Goal: Task Accomplishment & Management: Complete application form

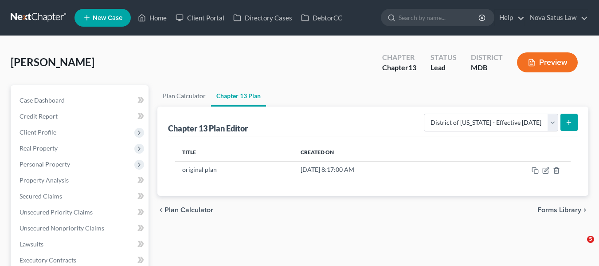
select select "1"
click at [157, 20] on link "Home" at bounding box center [152, 18] width 38 height 16
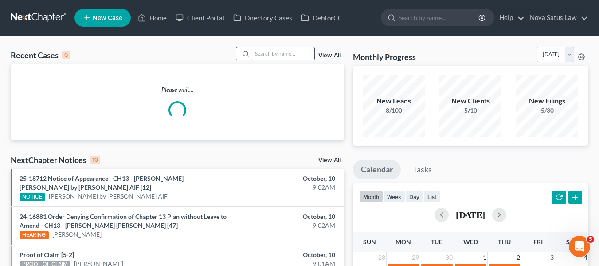
click at [272, 51] on input "search" at bounding box center [283, 53] width 62 height 13
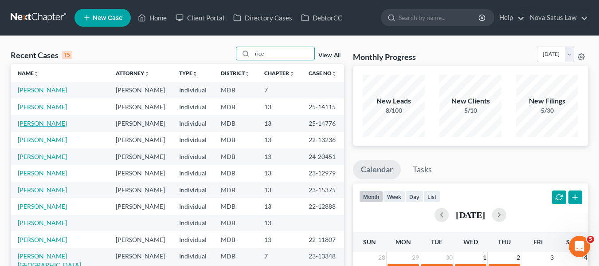
type input "rice"
click at [31, 122] on link "[PERSON_NAME]" at bounding box center [42, 123] width 49 height 8
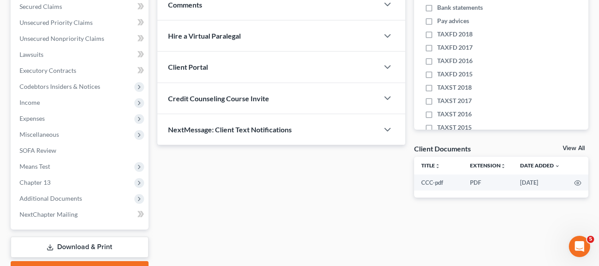
scroll to position [238, 0]
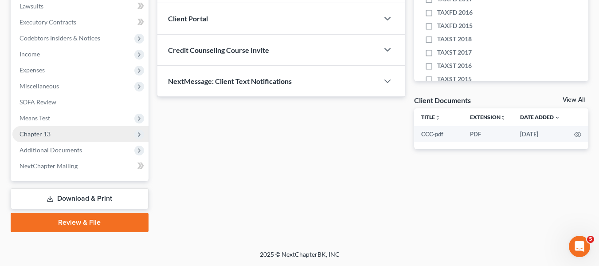
click at [35, 132] on span "Chapter 13" at bounding box center [35, 134] width 31 height 8
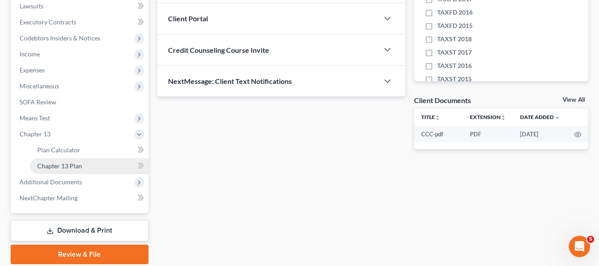
click at [55, 165] on span "Chapter 13 Plan" at bounding box center [59, 166] width 45 height 8
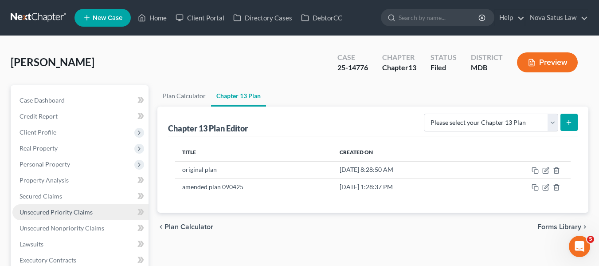
click at [48, 210] on span "Unsecured Priority Claims" at bounding box center [56, 212] width 73 height 8
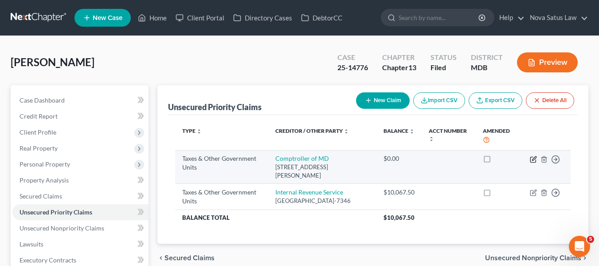
click at [533, 159] on icon "button" at bounding box center [534, 158] width 4 height 4
select select "2"
select select "21"
select select "0"
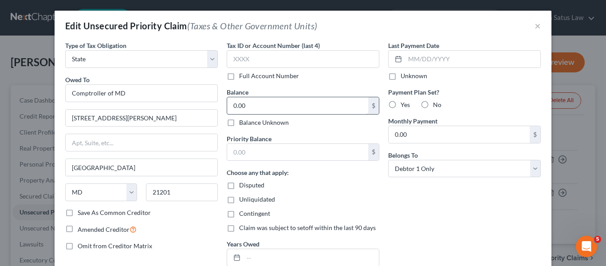
click at [250, 106] on input "0.00" at bounding box center [297, 105] width 141 height 17
type input "267"
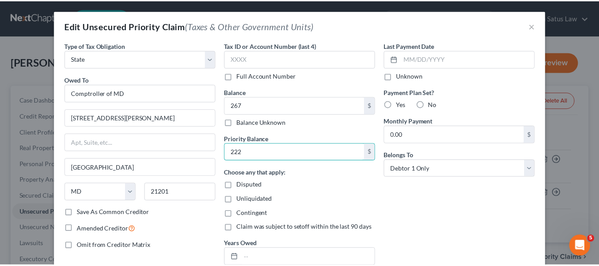
scroll to position [89, 0]
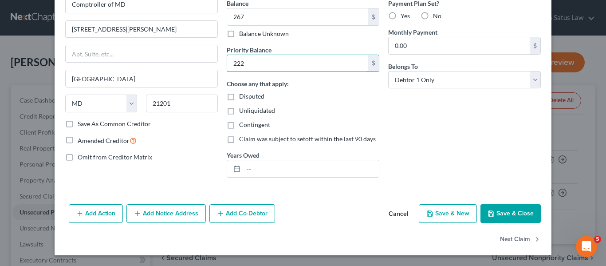
type input "222"
click at [483, 212] on button "Save & Close" at bounding box center [510, 213] width 60 height 19
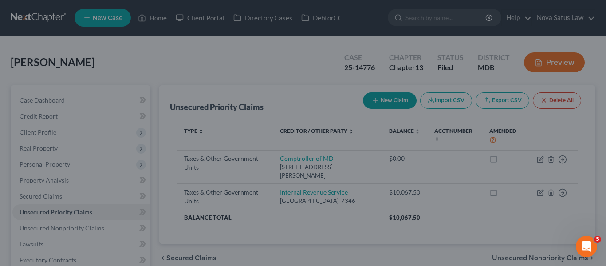
type input "267.00"
type input "222.00"
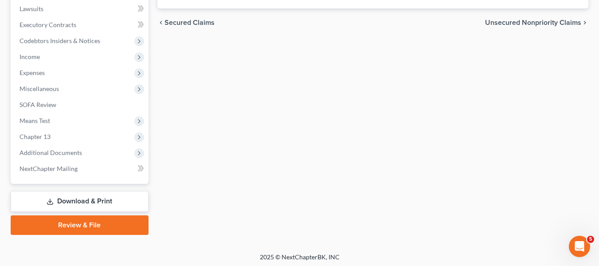
scroll to position [238, 0]
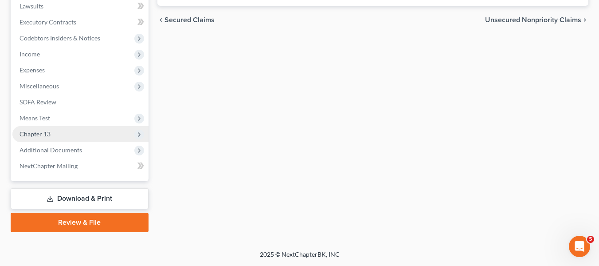
click at [26, 131] on span "Chapter 13" at bounding box center [35, 134] width 31 height 8
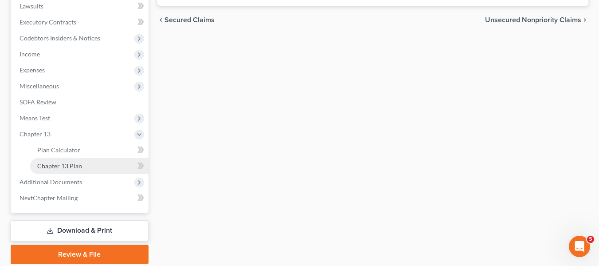
click at [56, 164] on span "Chapter 13 Plan" at bounding box center [59, 166] width 45 height 8
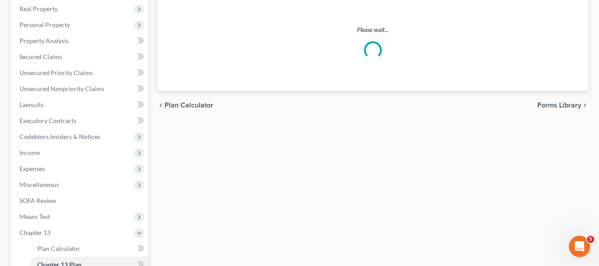
scroll to position [140, 0]
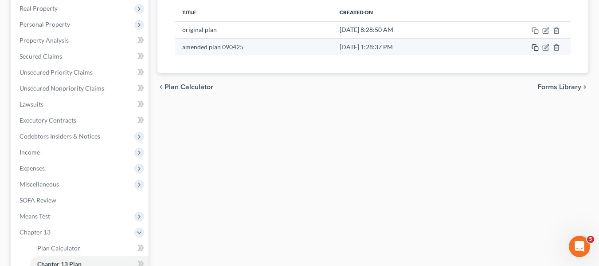
click at [534, 47] on icon "button" at bounding box center [535, 47] width 7 height 7
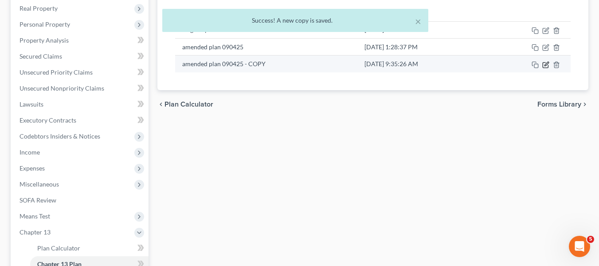
click at [543, 66] on icon "button" at bounding box center [545, 64] width 5 height 5
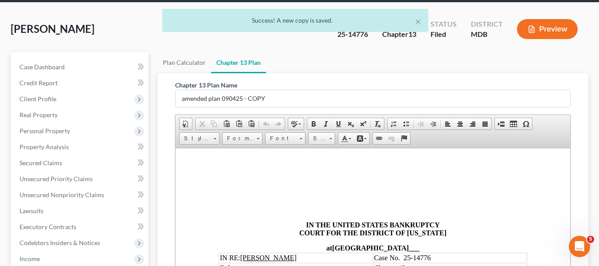
scroll to position [33, 0]
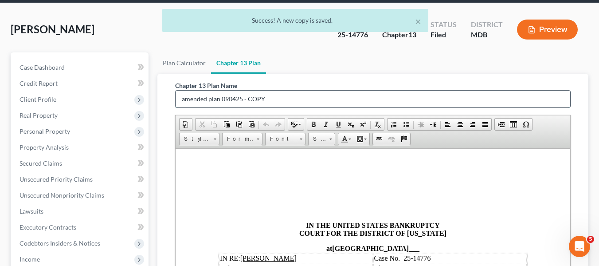
click at [264, 103] on input "amended plan 090425 - COPY" at bounding box center [373, 98] width 395 height 17
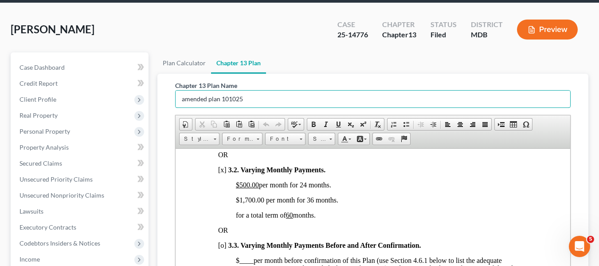
scroll to position [704, 0]
type input "amended plan 101025"
click at [239, 203] on span "$1,700.00 per month for 36 months." at bounding box center [286, 199] width 102 height 8
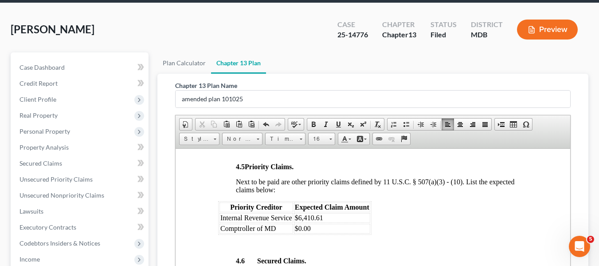
scroll to position [1295, 0]
click at [318, 232] on td "$0.00" at bounding box center [332, 228] width 76 height 10
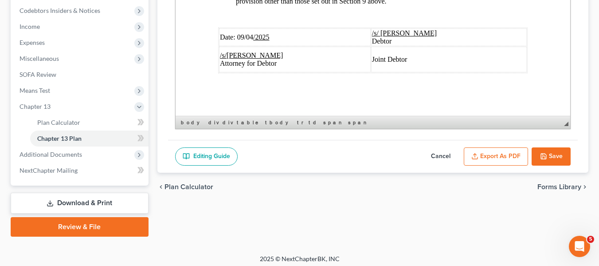
scroll to position [3557, 0]
click at [238, 33] on span "Date: [DATE]" at bounding box center [245, 37] width 50 height 8
click at [485, 154] on button "Export as PDF" at bounding box center [496, 156] width 64 height 19
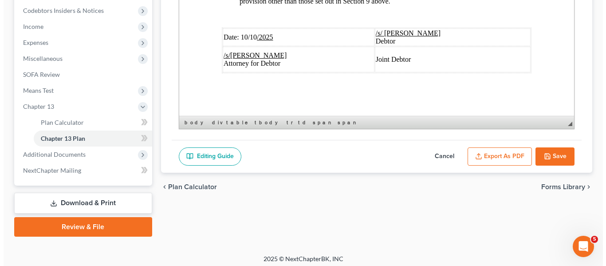
scroll to position [3501, 0]
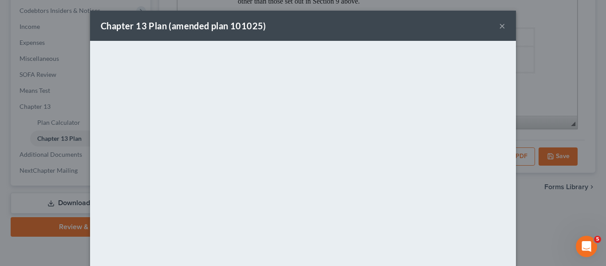
click at [297, 33] on div "Chapter 13 Plan (amended plan 101025) ×" at bounding box center [303, 26] width 426 height 30
click at [499, 26] on button "×" at bounding box center [502, 25] width 6 height 11
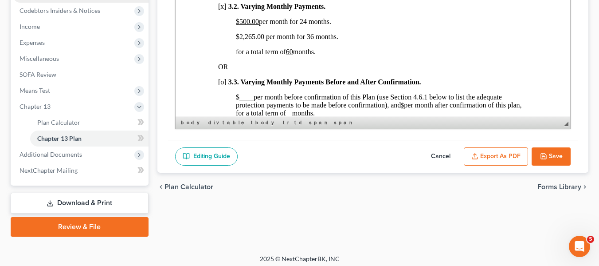
scroll to position [634, 0]
click at [543, 154] on icon "button" at bounding box center [543, 156] width 7 height 7
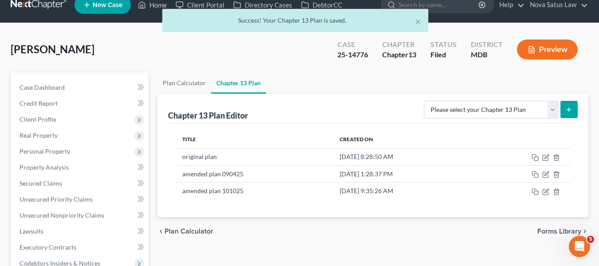
scroll to position [0, 0]
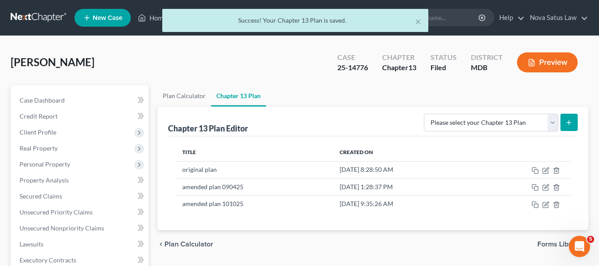
click at [153, 17] on div "× Success! Your Chapter 13 Plan is saved." at bounding box center [295, 22] width 599 height 27
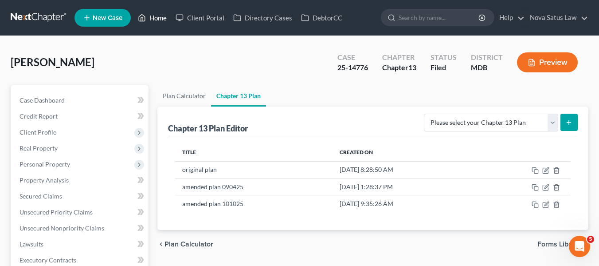
click at [153, 17] on link "Home" at bounding box center [152, 18] width 38 height 16
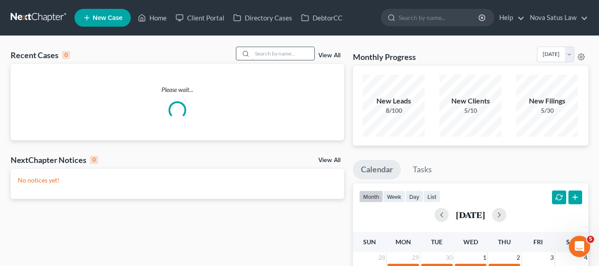
click at [272, 51] on input "search" at bounding box center [283, 53] width 62 height 13
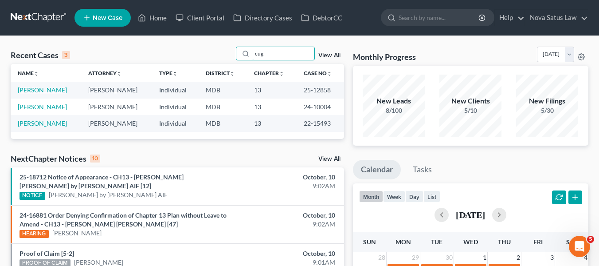
type input "cug"
click at [39, 88] on link "[PERSON_NAME]" at bounding box center [42, 90] width 49 height 8
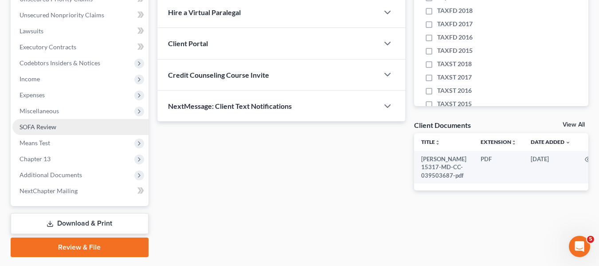
scroll to position [213, 0]
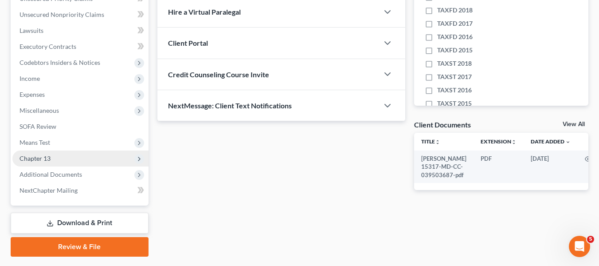
click at [55, 161] on span "Chapter 13" at bounding box center [80, 158] width 136 height 16
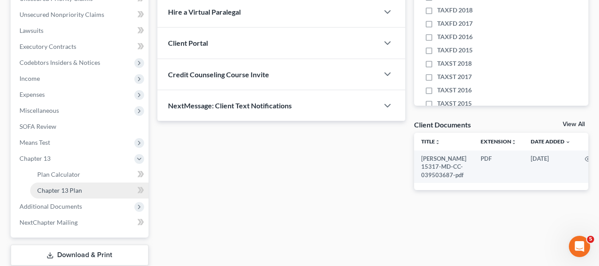
click at [68, 186] on span "Chapter 13 Plan" at bounding box center [59, 190] width 45 height 8
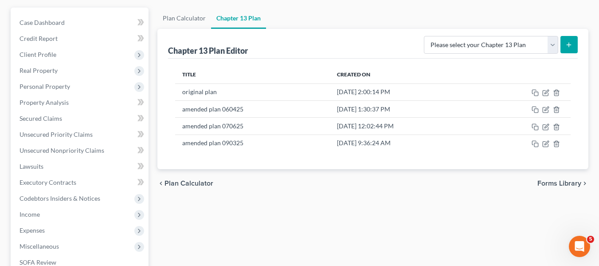
scroll to position [80, 0]
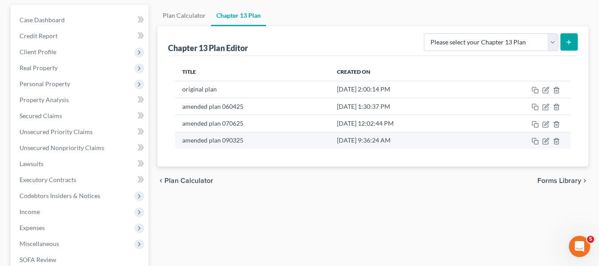
click at [542, 143] on td at bounding box center [523, 140] width 95 height 17
click at [548, 140] on icon "button" at bounding box center [547, 140] width 4 height 4
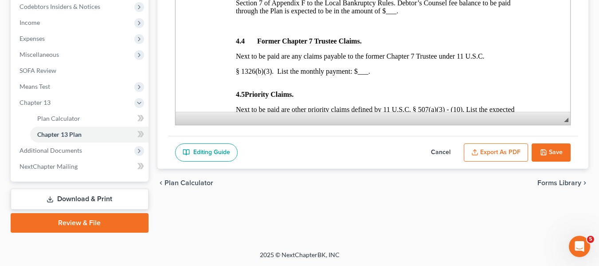
scroll to position [270, 0]
click at [549, 153] on button "Save" at bounding box center [551, 152] width 39 height 19
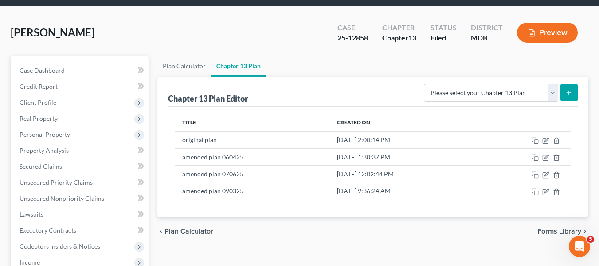
scroll to position [0, 0]
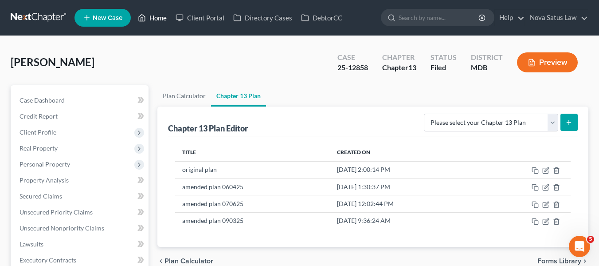
click at [155, 23] on link "Home" at bounding box center [152, 18] width 38 height 16
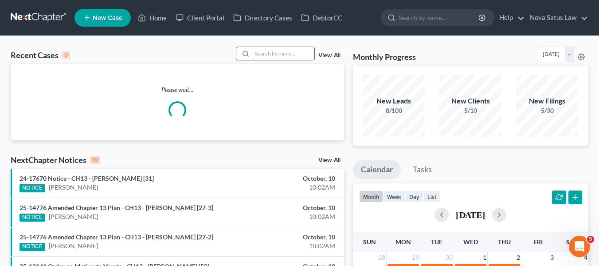
click at [263, 56] on input "search" at bounding box center [283, 53] width 62 height 13
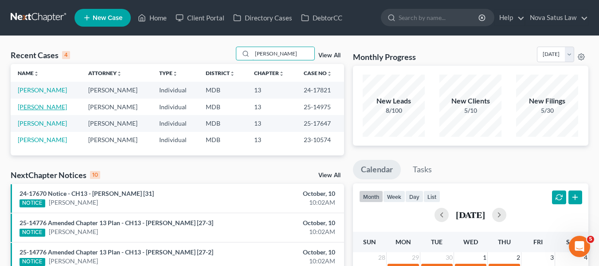
type input "[PERSON_NAME]"
click at [24, 105] on link "[PERSON_NAME]" at bounding box center [42, 107] width 49 height 8
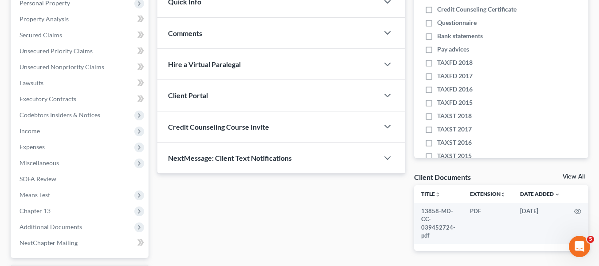
scroll to position [161, 0]
click at [44, 47] on span "Unsecured Priority Claims" at bounding box center [56, 51] width 73 height 8
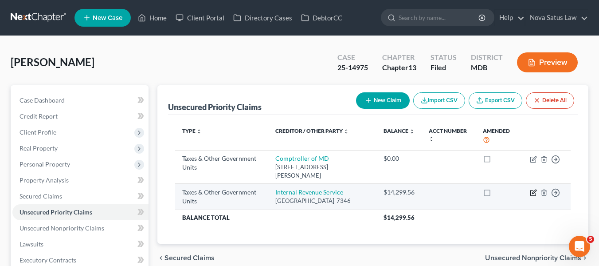
click at [533, 191] on icon "button" at bounding box center [533, 192] width 7 height 7
select select "0"
select select "39"
select select "0"
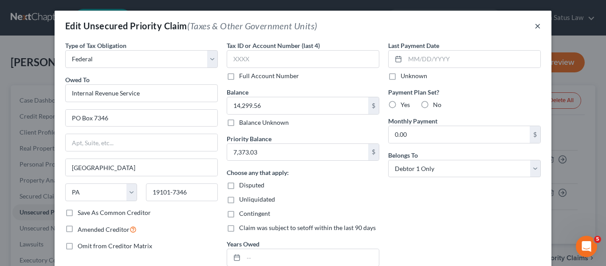
click at [534, 27] on button "×" at bounding box center [537, 25] width 6 height 11
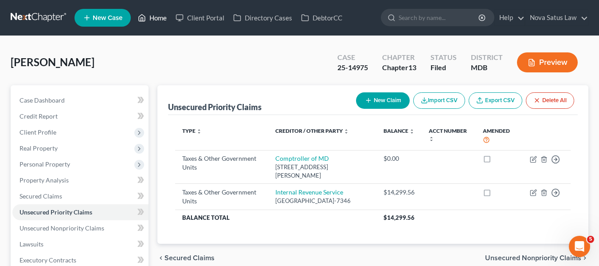
click at [157, 17] on link "Home" at bounding box center [152, 18] width 38 height 16
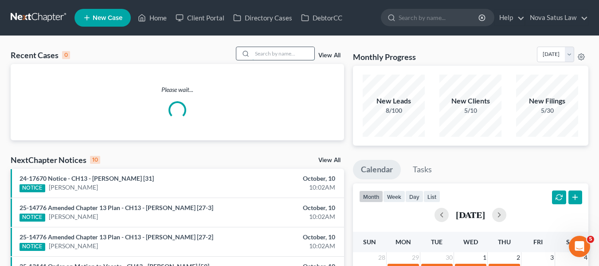
click at [267, 56] on input "search" at bounding box center [283, 53] width 62 height 13
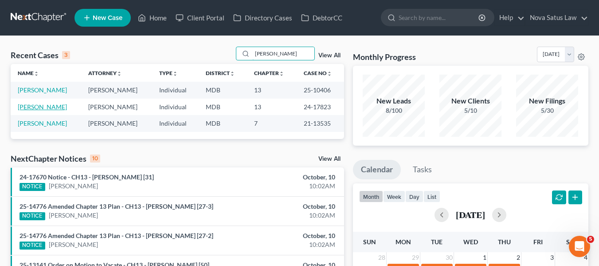
type input "[PERSON_NAME]"
click at [43, 108] on link "[PERSON_NAME]" at bounding box center [42, 107] width 49 height 8
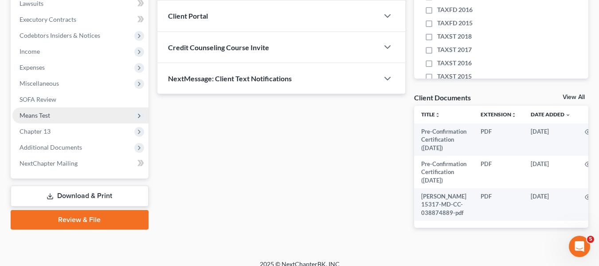
scroll to position [241, 0]
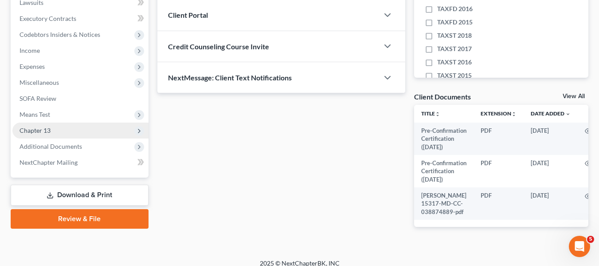
click at [48, 131] on span "Chapter 13" at bounding box center [35, 130] width 31 height 8
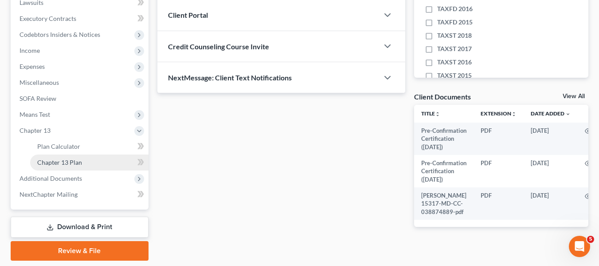
click at [61, 158] on span "Chapter 13 Plan" at bounding box center [59, 162] width 45 height 8
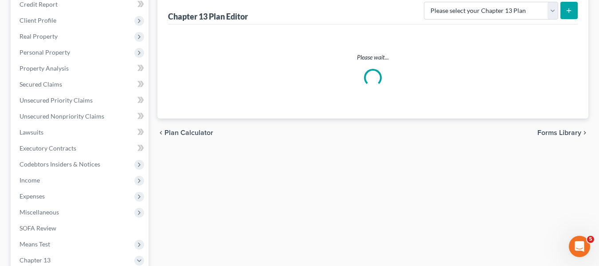
scroll to position [112, 0]
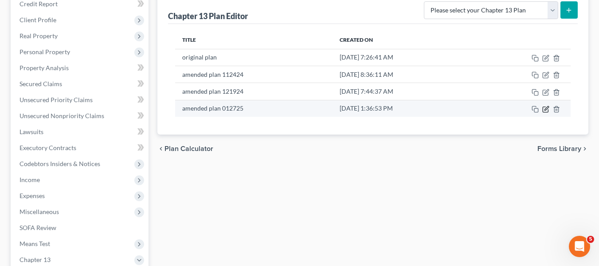
click at [544, 110] on icon "button" at bounding box center [545, 109] width 7 height 7
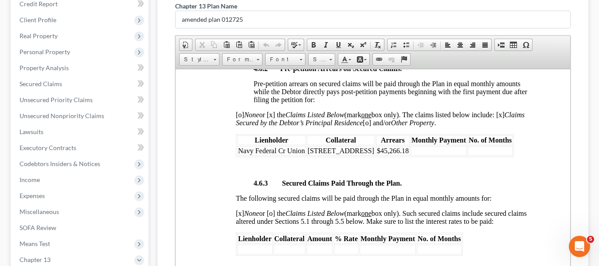
scroll to position [1608, 0]
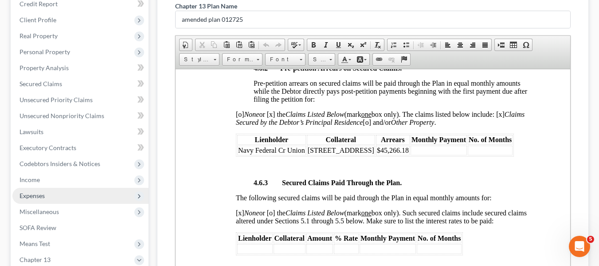
click at [43, 196] on span "Expenses" at bounding box center [32, 196] width 25 height 8
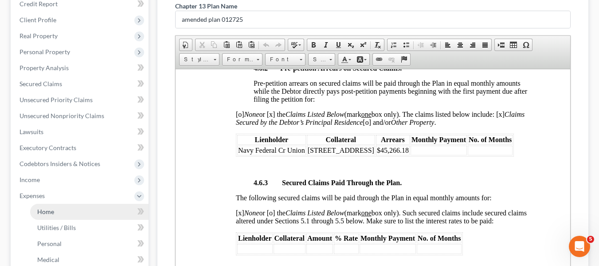
click at [55, 214] on link "Home" at bounding box center [89, 212] width 118 height 16
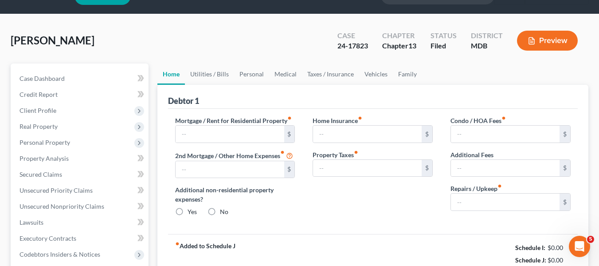
type input "1,340.00"
type input "0.00"
radio input "true"
type input "0.00"
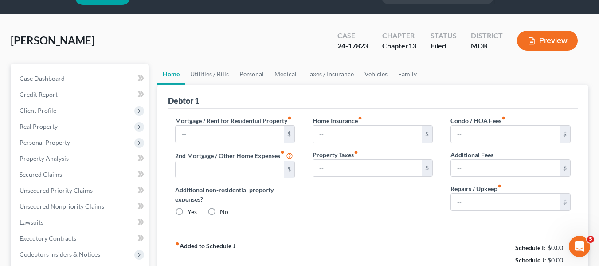
type input "0.00"
type input "150.00"
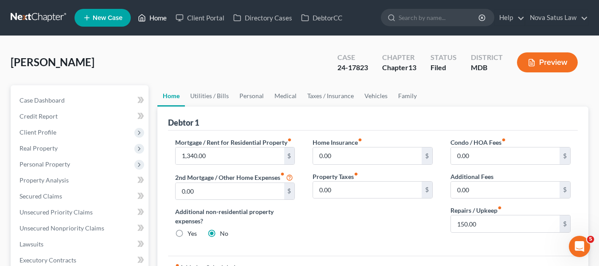
click at [160, 18] on link "Home" at bounding box center [152, 18] width 38 height 16
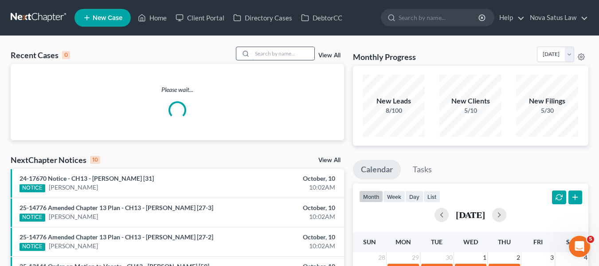
click at [264, 53] on input "search" at bounding box center [283, 53] width 62 height 13
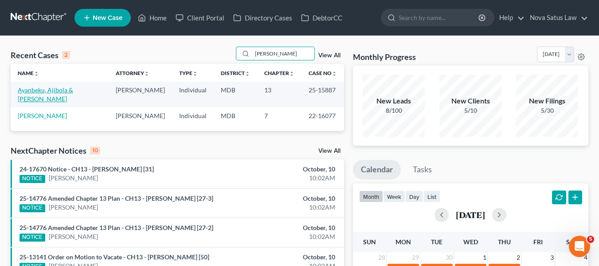
type input "[PERSON_NAME]"
click at [31, 91] on link "Ayanbeku, Ajibola & [PERSON_NAME]" at bounding box center [45, 94] width 55 height 16
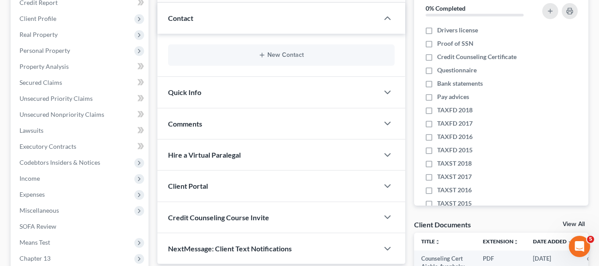
scroll to position [114, 0]
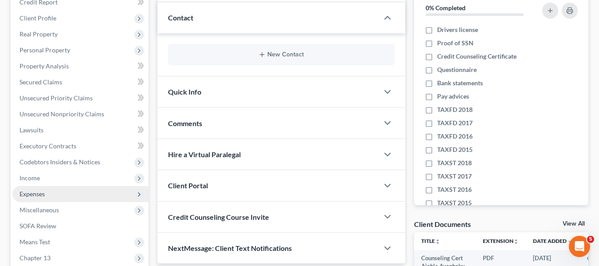
click at [31, 192] on span "Expenses" at bounding box center [32, 194] width 25 height 8
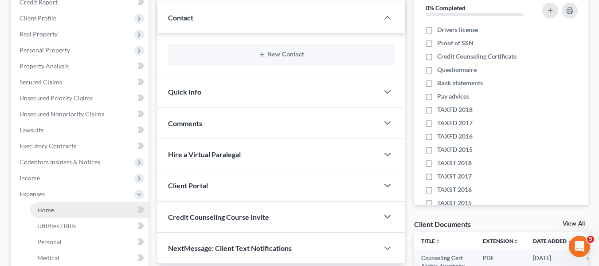
click at [44, 207] on span "Home" at bounding box center [45, 210] width 17 height 8
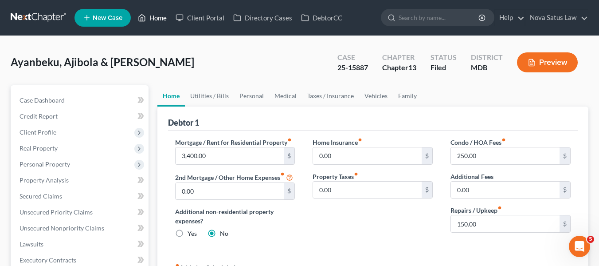
click at [161, 18] on link "Home" at bounding box center [152, 18] width 38 height 16
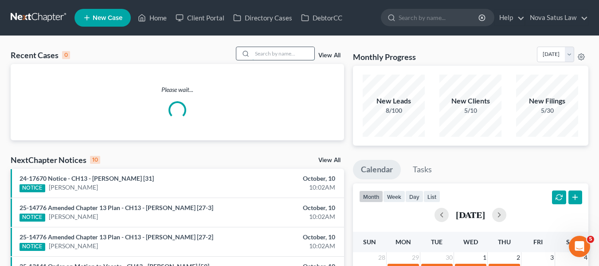
click at [271, 53] on input "search" at bounding box center [283, 53] width 62 height 13
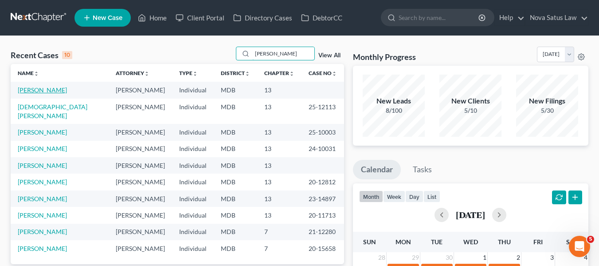
type input "[PERSON_NAME]"
click at [45, 91] on link "[PERSON_NAME]" at bounding box center [42, 90] width 49 height 8
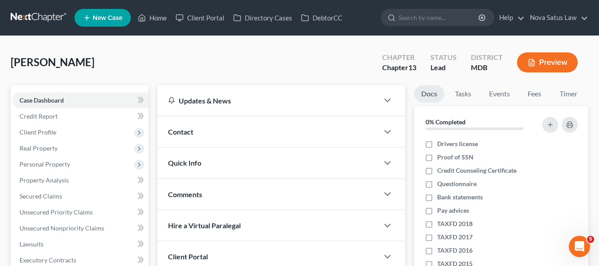
scroll to position [98, 0]
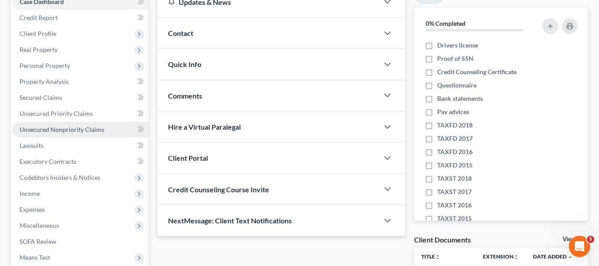
click at [39, 136] on link "Unsecured Nonpriority Claims" at bounding box center [80, 130] width 136 height 16
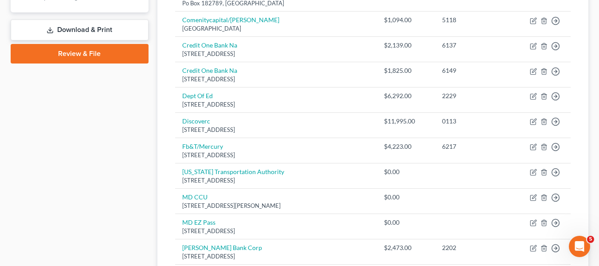
scroll to position [406, 0]
click at [78, 56] on link "Review & File" at bounding box center [80, 54] width 138 height 20
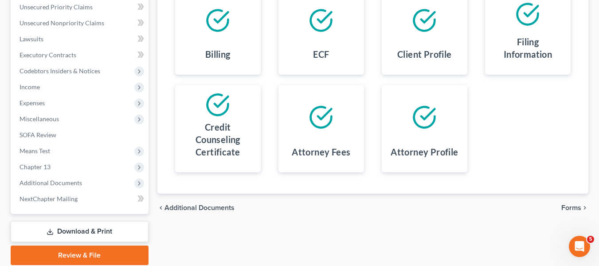
scroll to position [238, 0]
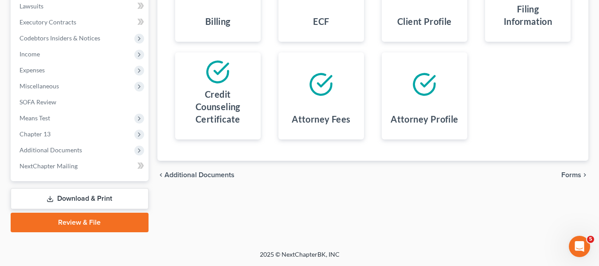
click at [62, 198] on link "Download & Print" at bounding box center [80, 198] width 138 height 21
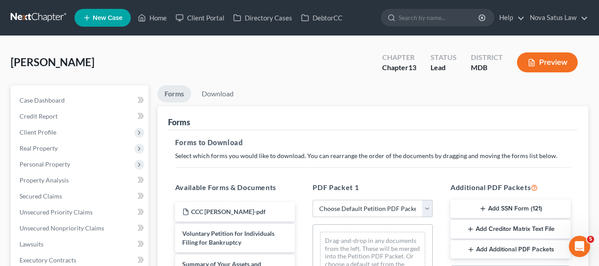
click at [340, 208] on select "Choose Default Petition PDF Packet Complete Bankruptcy Petition (all forms and …" at bounding box center [373, 209] width 120 height 18
select select "0"
click at [313, 200] on select "Choose Default Petition PDF Packet Complete Bankruptcy Petition (all forms and …" at bounding box center [373, 209] width 120 height 18
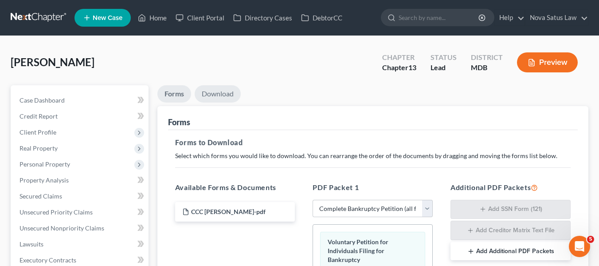
click at [206, 97] on link "Download" at bounding box center [218, 93] width 46 height 17
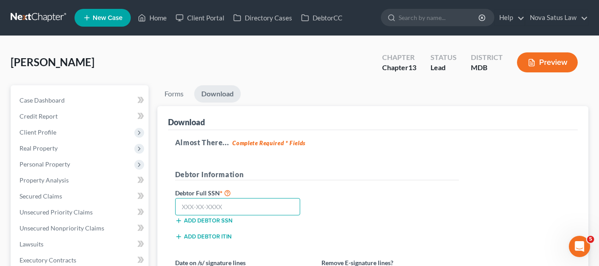
click at [184, 200] on input "text" at bounding box center [238, 207] width 126 height 18
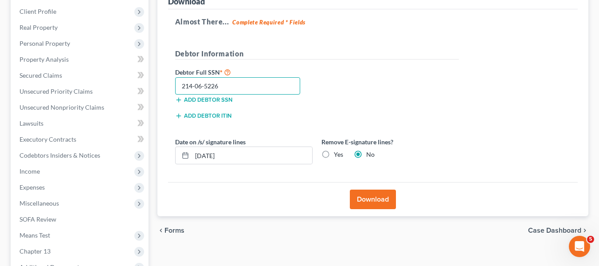
scroll to position [121, 0]
type input "214-06-5226"
click at [367, 194] on button "Download" at bounding box center [373, 199] width 46 height 20
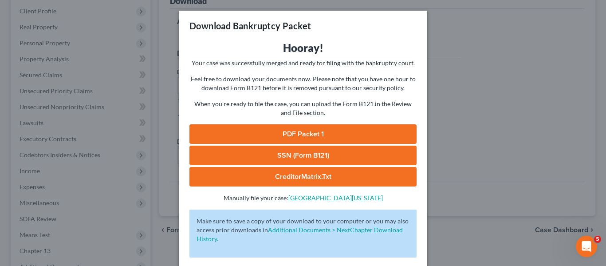
click at [308, 177] on link "CreditorMatrix.txt" at bounding box center [302, 177] width 227 height 20
click at [463, 59] on div "Download Bankruptcy Packet Hooray! Your case was successfully merged and ready …" at bounding box center [303, 133] width 606 height 266
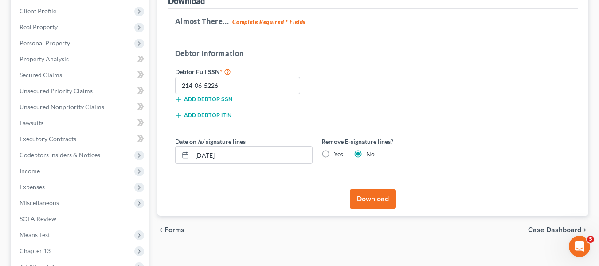
scroll to position [0, 0]
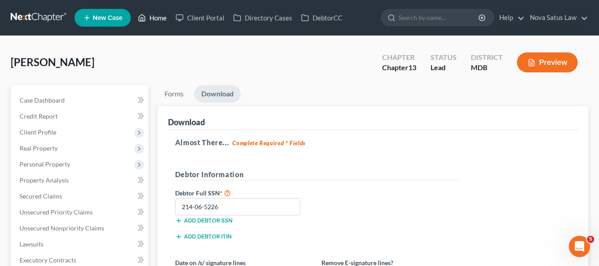
click at [152, 19] on link "Home" at bounding box center [152, 18] width 38 height 16
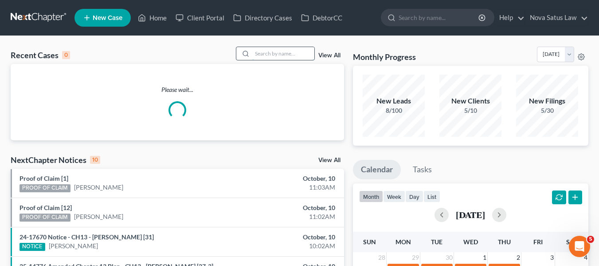
click at [277, 49] on input "search" at bounding box center [283, 53] width 62 height 13
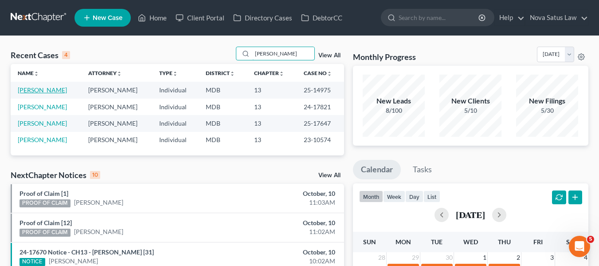
type input "[PERSON_NAME]"
click at [27, 90] on link "[PERSON_NAME]" at bounding box center [42, 90] width 49 height 8
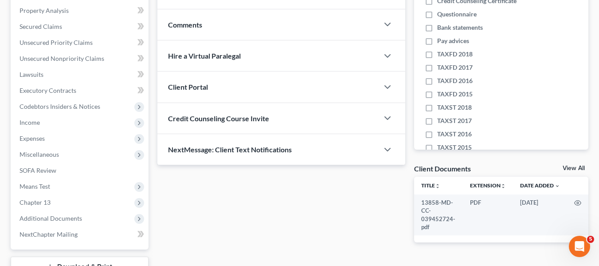
scroll to position [238, 0]
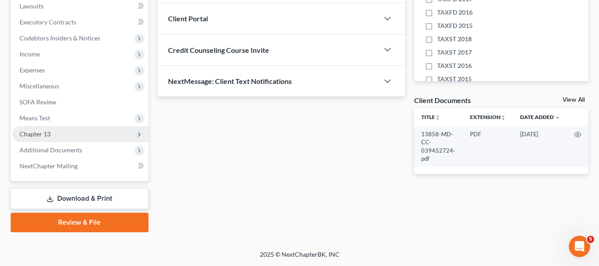
click at [31, 133] on span "Chapter 13" at bounding box center [35, 134] width 31 height 8
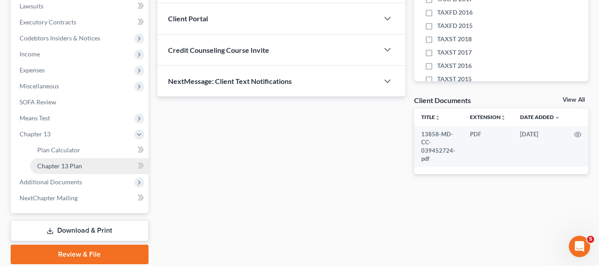
click at [60, 164] on span "Chapter 13 Plan" at bounding box center [59, 166] width 45 height 8
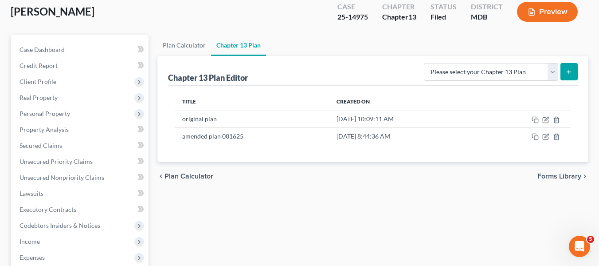
scroll to position [51, 0]
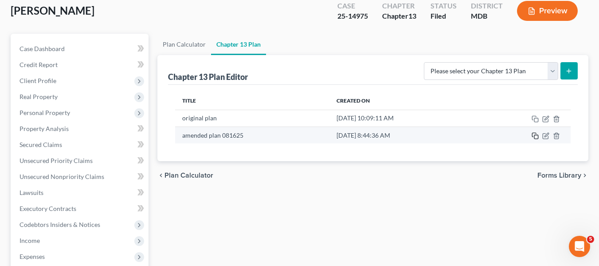
click at [534, 137] on icon "button" at bounding box center [535, 135] width 7 height 7
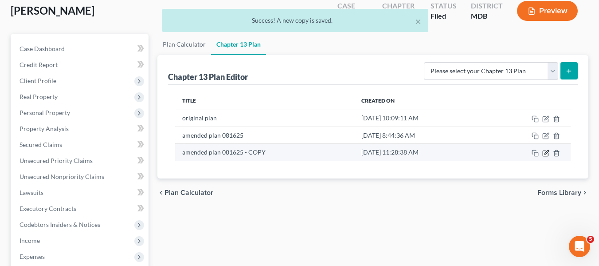
click at [545, 153] on icon "button" at bounding box center [547, 152] width 4 height 4
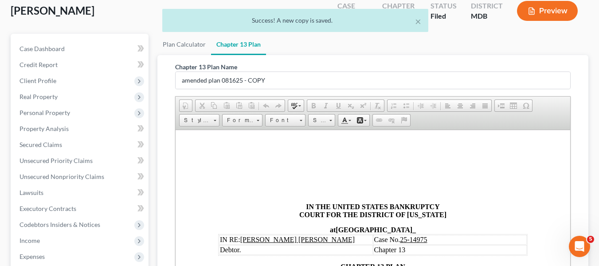
scroll to position [0, 0]
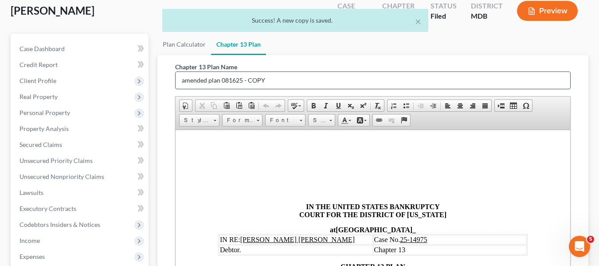
click at [276, 81] on input "amended plan 081625 - COPY" at bounding box center [373, 80] width 395 height 17
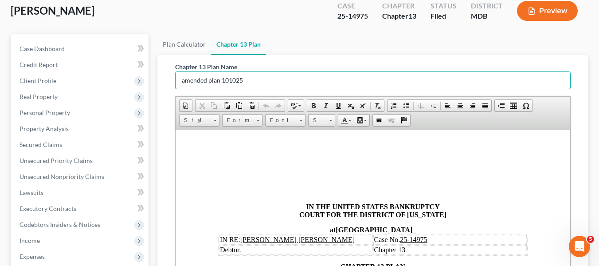
scroll to position [270, 0]
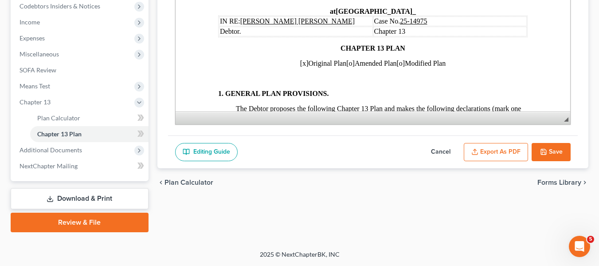
drag, startPoint x: 602, startPoint y: 248, endPoint x: 243, endPoint y: 157, distance: 371.1
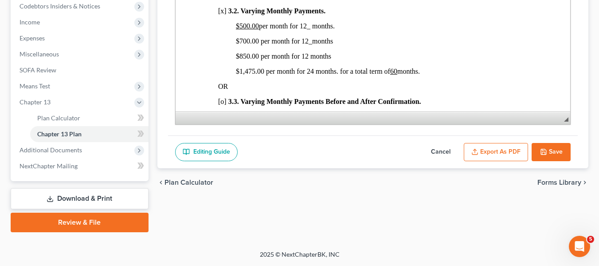
scroll to position [626, 0]
type input "amended plan 101025"
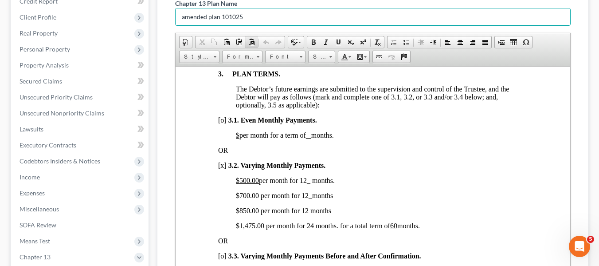
scroll to position [121, 0]
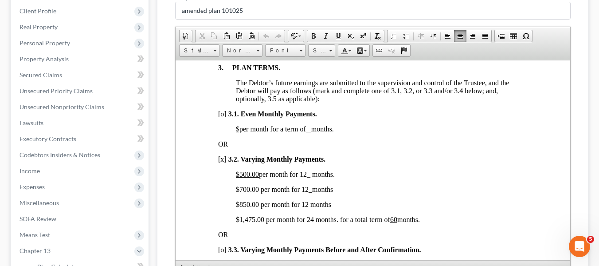
click at [235, 177] on u "$500.00" at bounding box center [246, 174] width 23 height 8
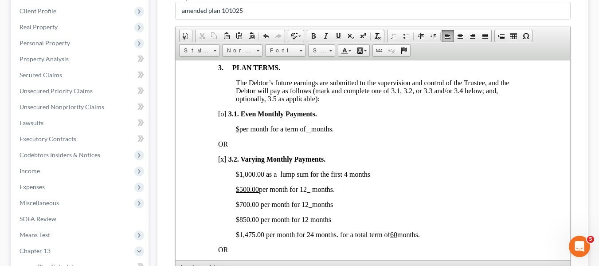
click at [303, 192] on span "$500.00 per month for 12_ months." at bounding box center [284, 189] width 99 height 8
click at [255, 192] on u "$500.00" at bounding box center [246, 189] width 23 height 8
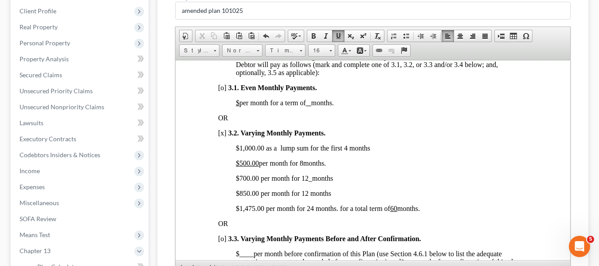
click at [245, 212] on span "$1,475.00 per month for 24 months. for a total term of 60 months." at bounding box center [327, 208] width 184 height 8
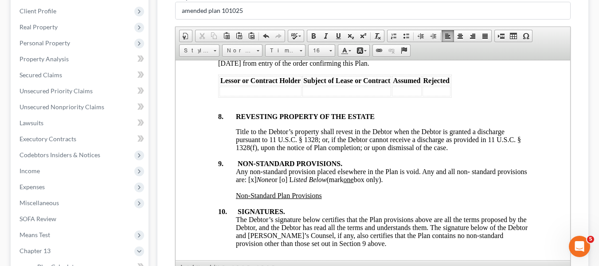
scroll to position [3488, 0]
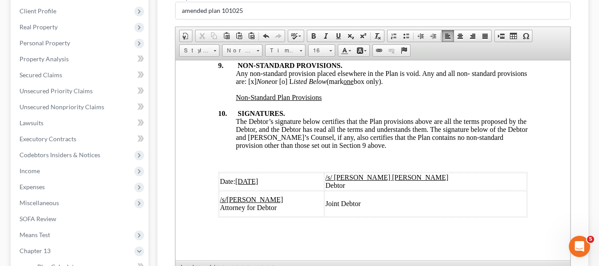
click at [236, 177] on u "[DATE]" at bounding box center [246, 181] width 23 height 8
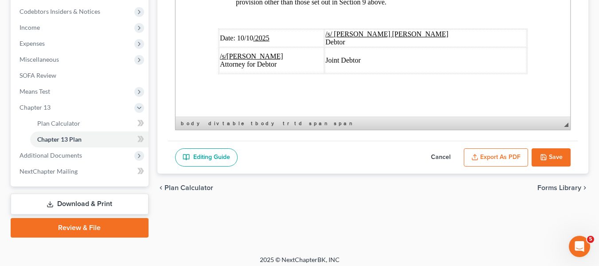
scroll to position [270, 0]
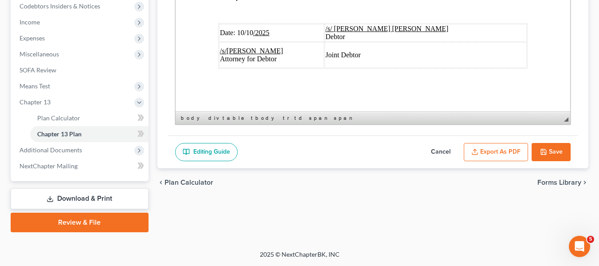
click at [484, 146] on button "Export as PDF" at bounding box center [496, 152] width 64 height 19
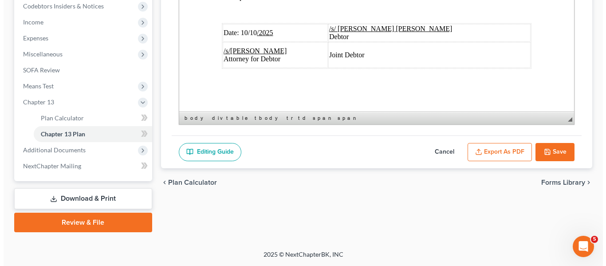
scroll to position [3456, 0]
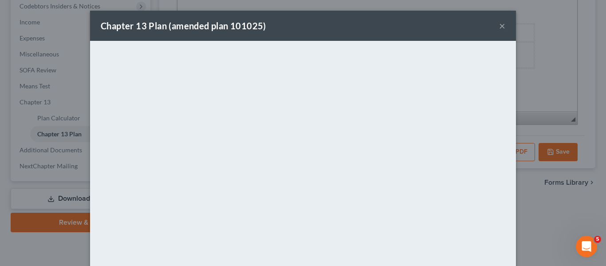
click at [358, 24] on div "Chapter 13 Plan (amended plan 101025) ×" at bounding box center [303, 26] width 426 height 30
click at [499, 25] on button "×" at bounding box center [502, 25] width 6 height 11
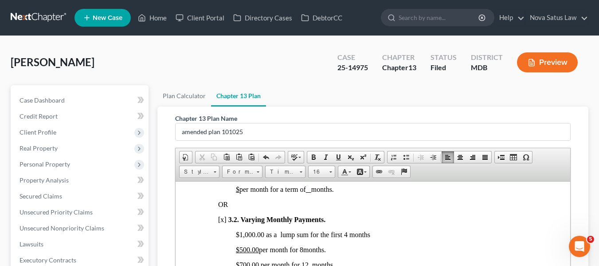
scroll to position [232, 0]
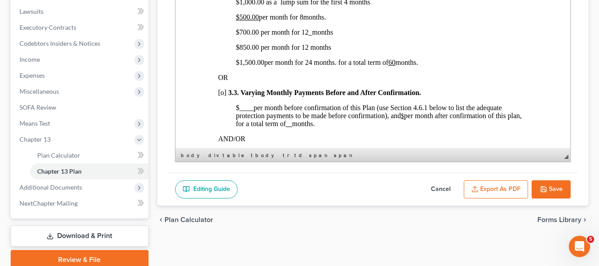
click at [551, 187] on button "Save" at bounding box center [551, 189] width 39 height 19
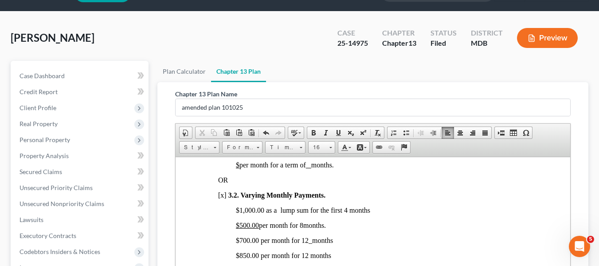
scroll to position [0, 0]
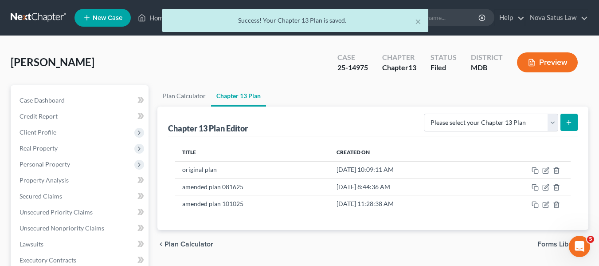
click at [153, 18] on div "× Success! Your Chapter 13 Plan is saved." at bounding box center [295, 22] width 599 height 27
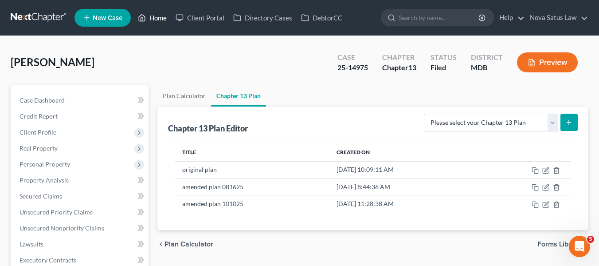
click at [154, 20] on link "Home" at bounding box center [152, 18] width 38 height 16
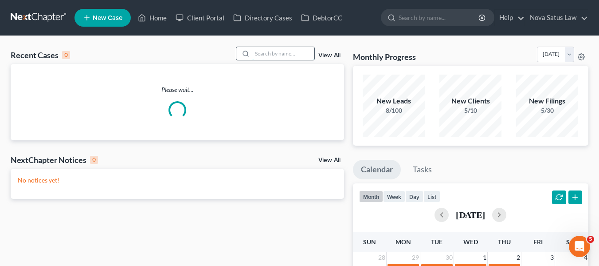
click at [288, 51] on input "search" at bounding box center [283, 53] width 62 height 13
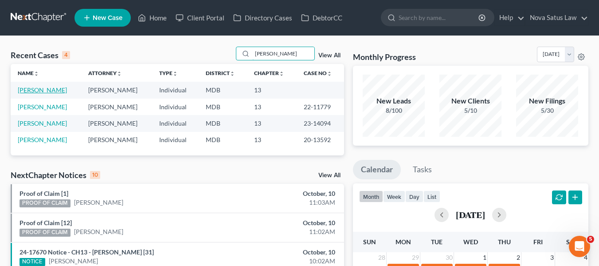
type input "[PERSON_NAME]"
click at [31, 90] on link "[PERSON_NAME]" at bounding box center [42, 90] width 49 height 8
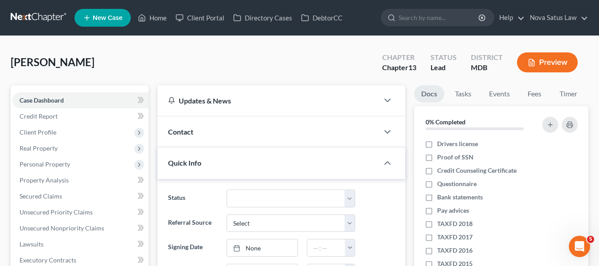
scroll to position [44, 0]
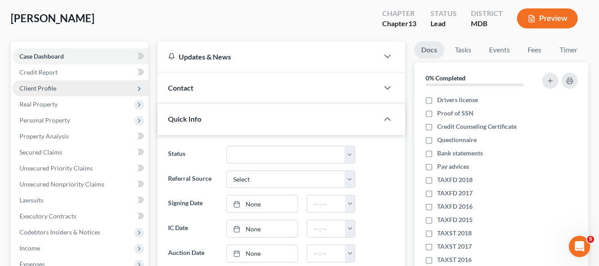
click at [80, 90] on span "Client Profile" at bounding box center [80, 88] width 136 height 16
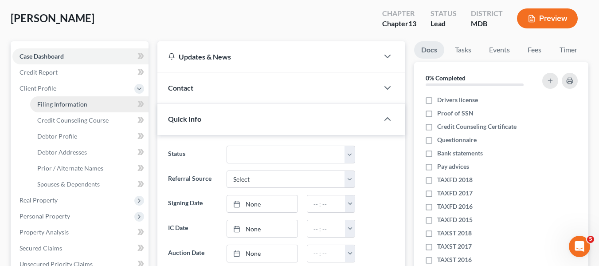
click at [86, 104] on span "Filing Information" at bounding box center [62, 104] width 50 height 8
select select "1"
select select "0"
select select "3"
select select "21"
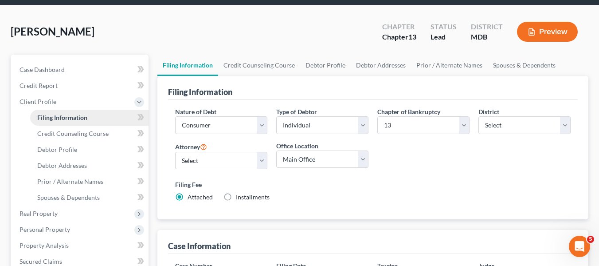
scroll to position [50, 0]
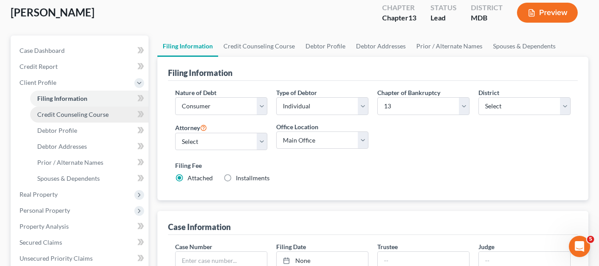
click at [88, 114] on span "Credit Counseling Course" at bounding box center [72, 114] width 71 height 8
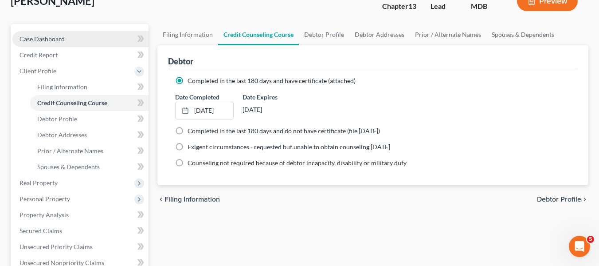
scroll to position [62, 0]
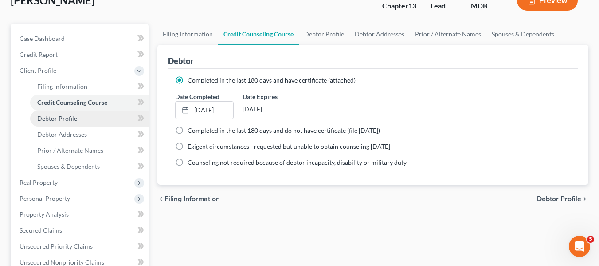
click at [71, 114] on span "Debtor Profile" at bounding box center [57, 118] width 40 height 8
select select "0"
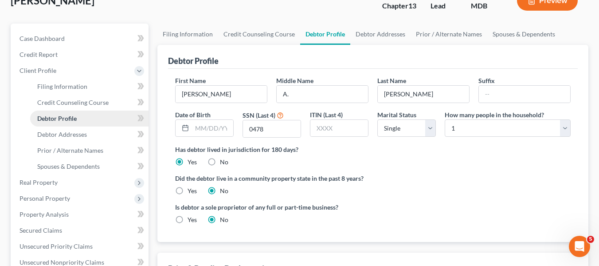
radio input "true"
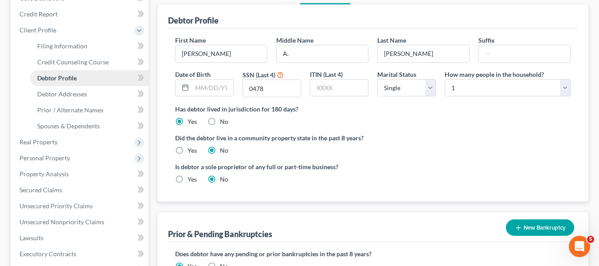
scroll to position [102, 0]
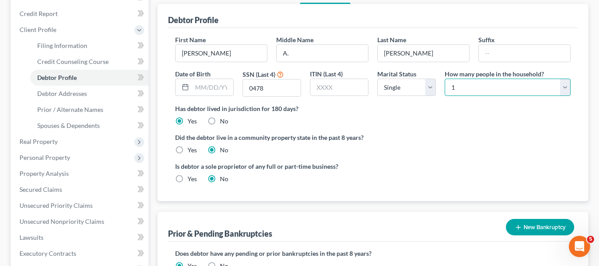
click at [508, 89] on select "Select 1 2 3 4 5 6 7 8 9 10 11 12 13 14 15 16 17 18 19 20" at bounding box center [508, 87] width 126 height 18
select select "1"
click at [445, 78] on select "Select 1 2 3 4 5 6 7 8 9 10 11 12 13 14 15 16 17 18 19 20" at bounding box center [508, 87] width 126 height 18
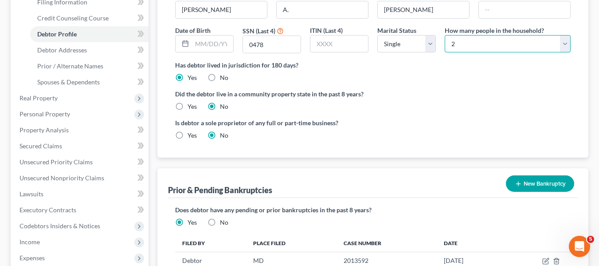
scroll to position [146, 0]
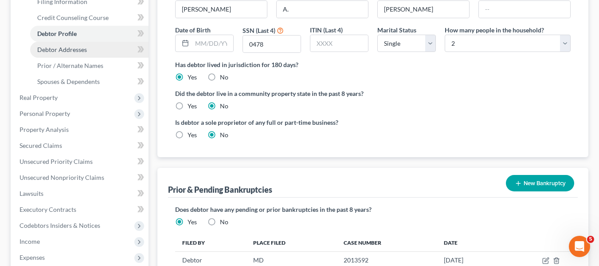
click at [85, 52] on span "Debtor Addresses" at bounding box center [62, 50] width 50 height 8
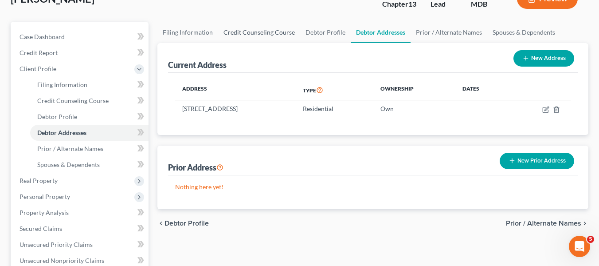
scroll to position [64, 0]
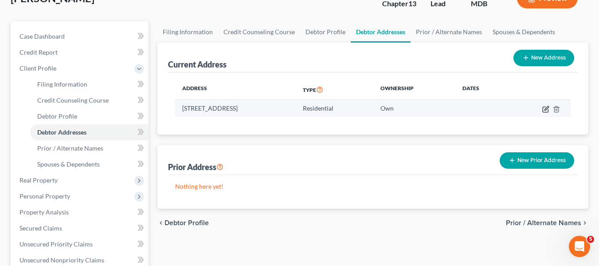
click at [544, 108] on icon "button" at bounding box center [545, 109] width 7 height 7
select select "21"
select select "6"
select select "0"
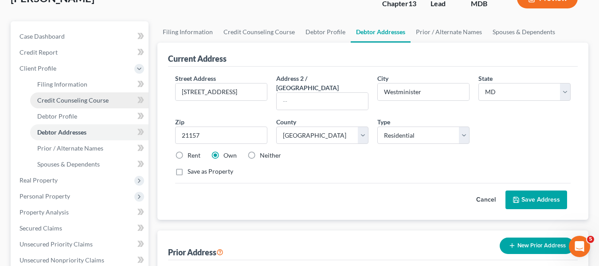
click at [86, 96] on span "Credit Counseling Course" at bounding box center [72, 100] width 71 height 8
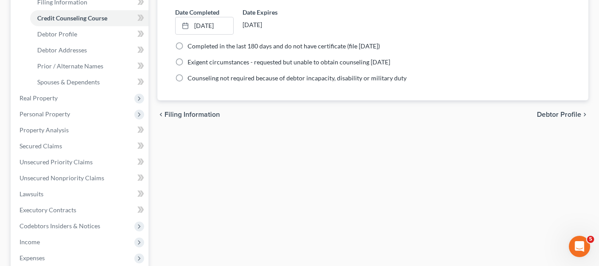
scroll to position [146, 0]
click at [79, 98] on span "Real Property" at bounding box center [80, 98] width 136 height 16
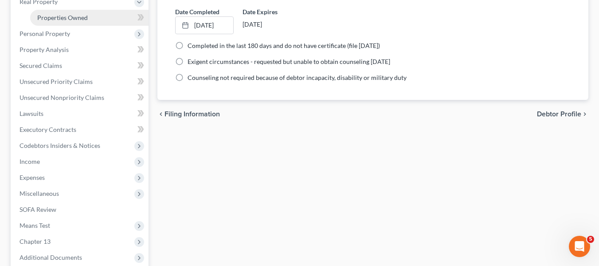
click at [57, 20] on span "Properties Owned" at bounding box center [62, 18] width 51 height 8
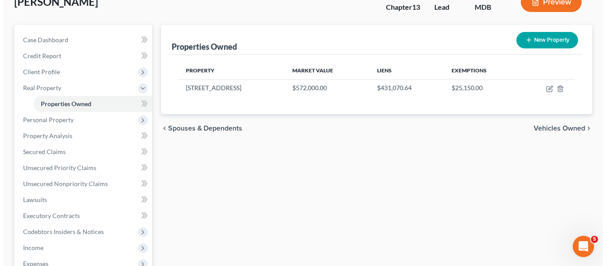
scroll to position [61, 0]
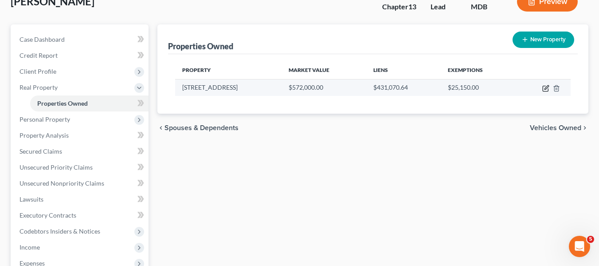
click at [549, 86] on icon "button" at bounding box center [547, 87] width 4 height 4
select select "21"
select select "6"
select select "0"
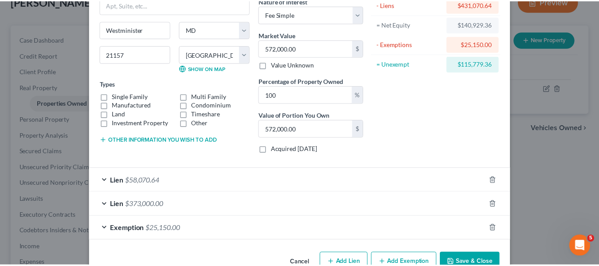
scroll to position [79, 0]
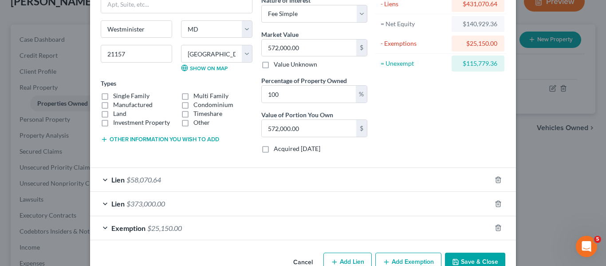
click at [461, 258] on button "Save & Close" at bounding box center [475, 261] width 60 height 19
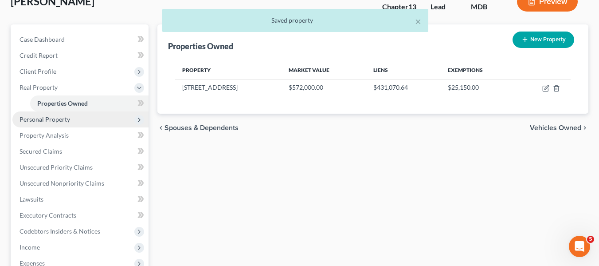
click at [58, 122] on span "Personal Property" at bounding box center [45, 119] width 51 height 8
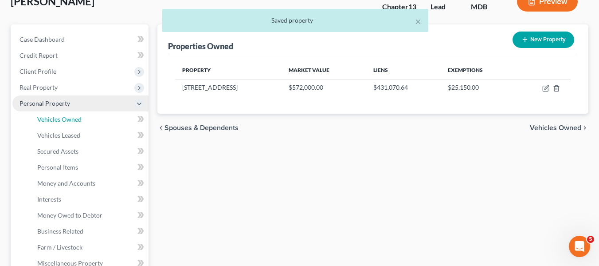
click at [58, 122] on span "Vehicles Owned" at bounding box center [59, 119] width 44 height 8
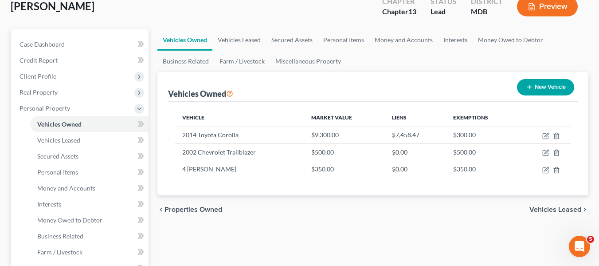
scroll to position [66, 0]
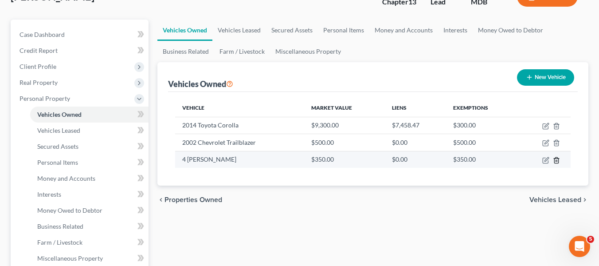
click at [555, 160] on icon "button" at bounding box center [556, 160] width 7 height 7
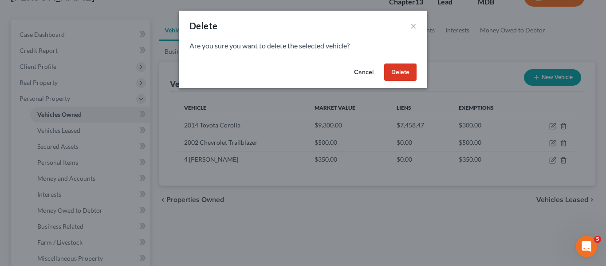
click at [365, 70] on button "Cancel" at bounding box center [364, 72] width 34 height 18
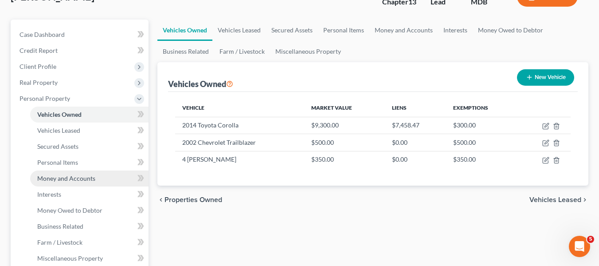
click at [67, 174] on span "Money and Accounts" at bounding box center [66, 178] width 58 height 8
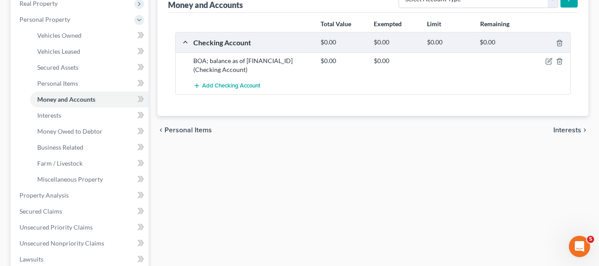
scroll to position [145, 0]
click at [44, 82] on span "Personal Items" at bounding box center [57, 83] width 41 height 8
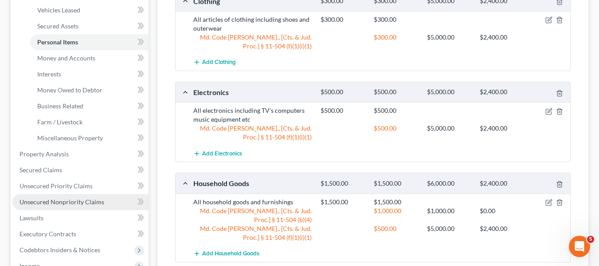
scroll to position [185, 0]
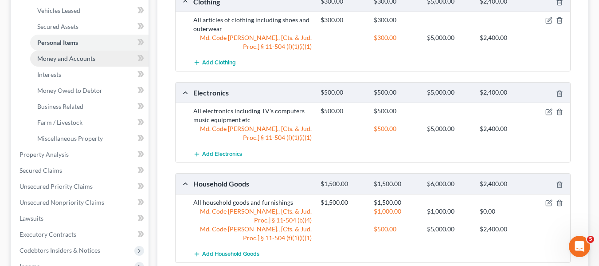
click at [57, 63] on link "Money and Accounts" at bounding box center [89, 59] width 118 height 16
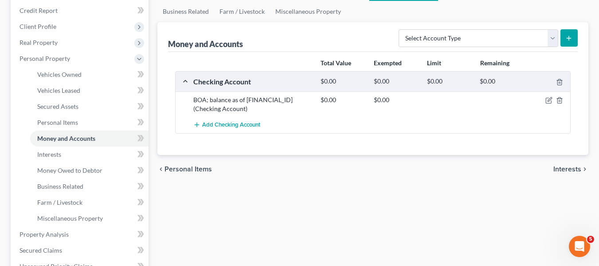
scroll to position [106, 0]
click at [552, 98] on icon "button" at bounding box center [550, 99] width 4 height 4
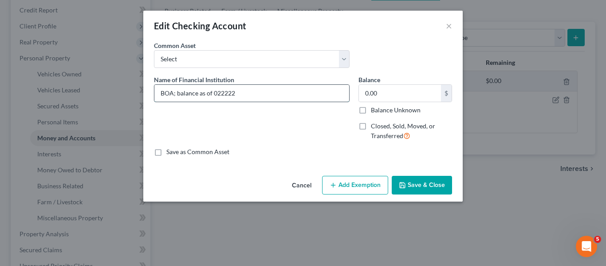
click at [302, 85] on input "BOA; balance as of 022222" at bounding box center [251, 93] width 195 height 17
type input "BOA; balance as of"
click at [420, 181] on button "Save & Close" at bounding box center [422, 185] width 60 height 19
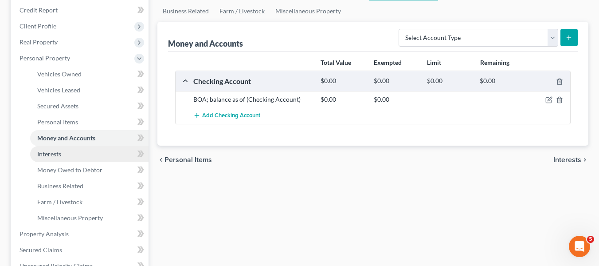
click at [65, 157] on link "Interests" at bounding box center [89, 154] width 118 height 16
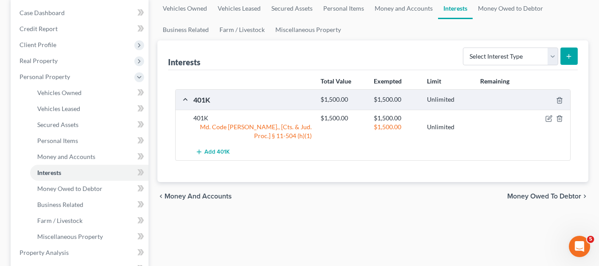
scroll to position [88, 0]
click at [560, 117] on icon "button" at bounding box center [559, 117] width 7 height 7
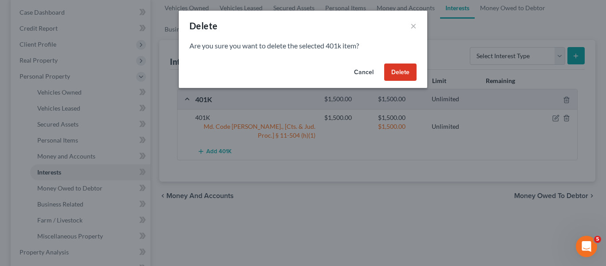
click at [396, 71] on button "Delete" at bounding box center [400, 72] width 32 height 18
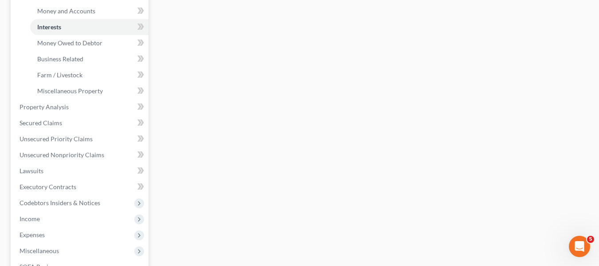
scroll to position [234, 0]
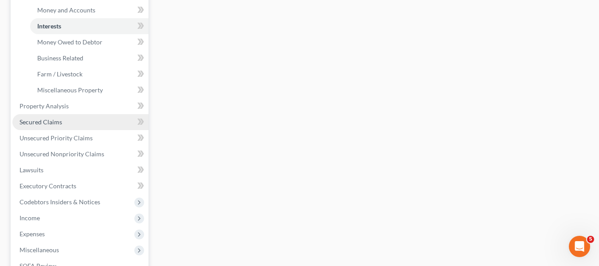
click at [70, 119] on link "Secured Claims" at bounding box center [80, 122] width 136 height 16
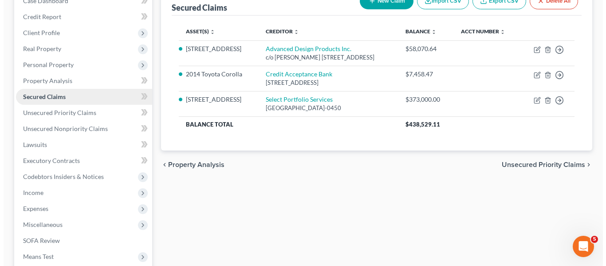
scroll to position [100, 0]
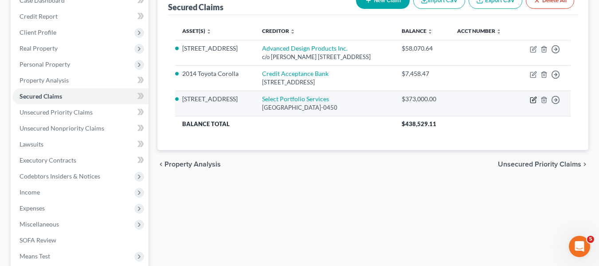
click at [536, 103] on icon "button" at bounding box center [532, 100] width 5 height 5
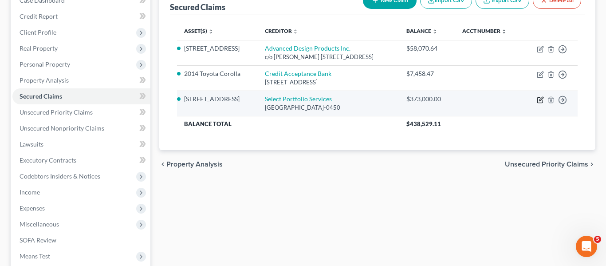
select select "46"
select select "6"
select select "0"
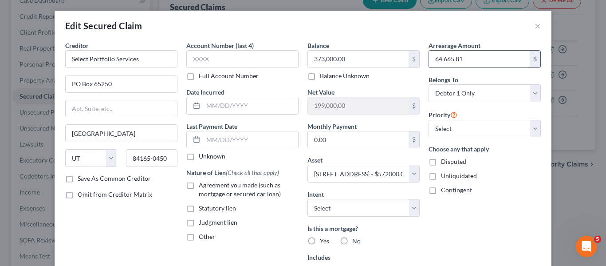
click at [467, 56] on input "64,665.81" at bounding box center [479, 59] width 101 height 17
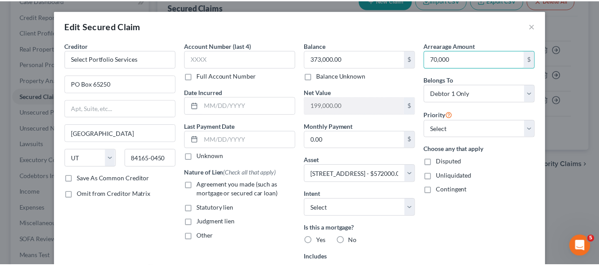
scroll to position [155, 0]
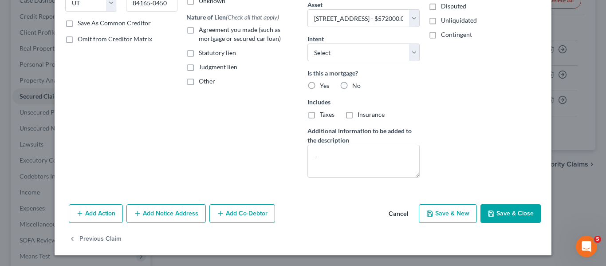
type input "70,000"
click at [502, 216] on button "Save & Close" at bounding box center [510, 213] width 60 height 19
select select
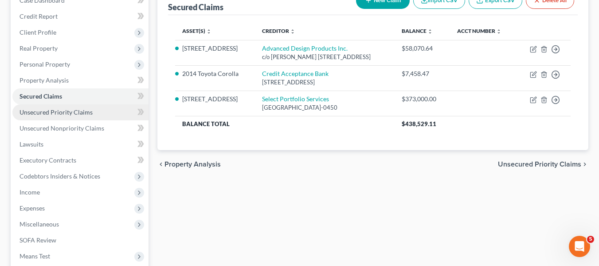
click at [87, 110] on span "Unsecured Priority Claims" at bounding box center [56, 112] width 73 height 8
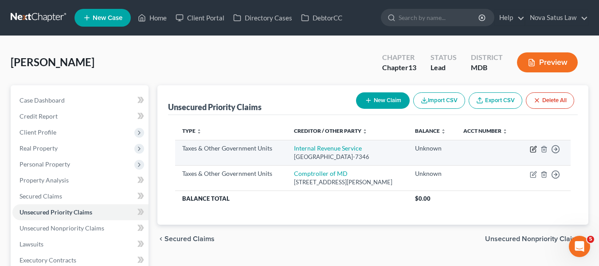
click at [533, 149] on icon "button" at bounding box center [533, 148] width 7 height 7
select select "0"
select select "39"
select select "0"
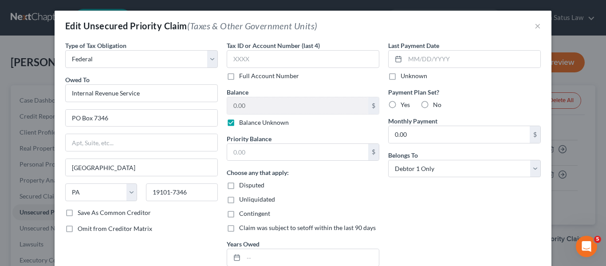
click at [239, 122] on label "Balance Unknown" at bounding box center [264, 122] width 50 height 9
click at [243, 122] on input "Balance Unknown" at bounding box center [246, 121] width 6 height 6
checkbox input "false"
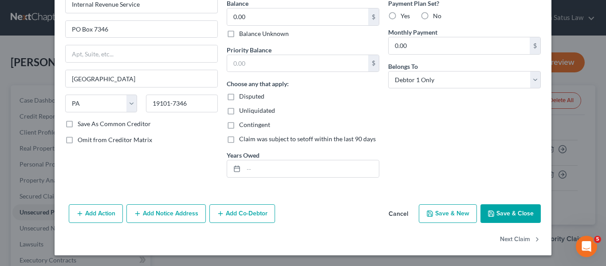
click at [496, 216] on button "Save & Close" at bounding box center [510, 213] width 60 height 19
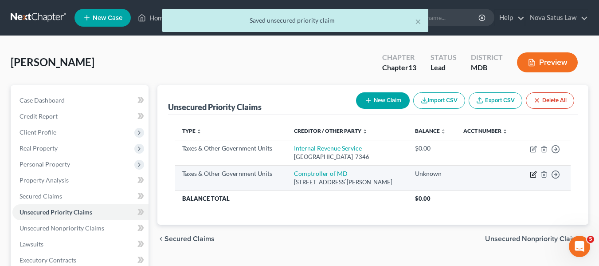
click at [534, 173] on icon "button" at bounding box center [533, 174] width 7 height 7
select select "2"
select select "21"
select select "0"
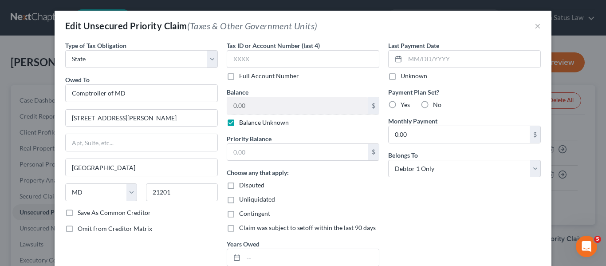
click at [239, 122] on label "Balance Unknown" at bounding box center [264, 122] width 50 height 9
click at [243, 122] on input "Balance Unknown" at bounding box center [246, 121] width 6 height 6
checkbox input "false"
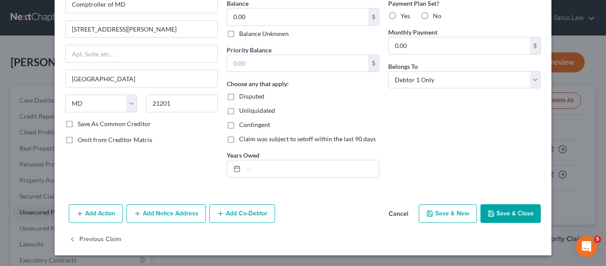
click at [484, 213] on button "Save & Close" at bounding box center [510, 213] width 60 height 19
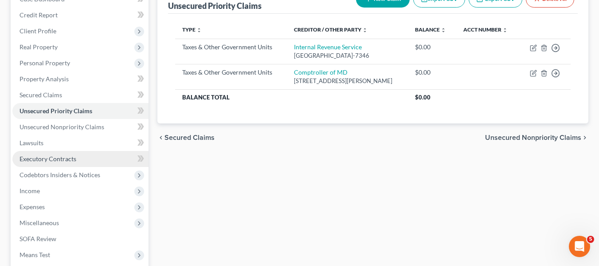
scroll to position [103, 0]
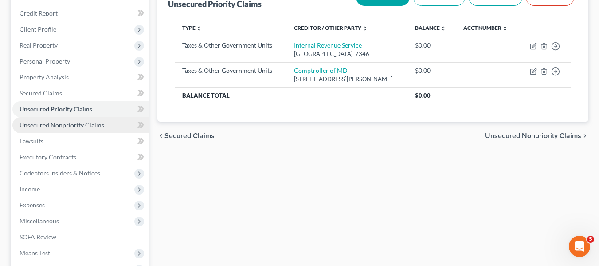
click at [78, 122] on span "Unsecured Nonpriority Claims" at bounding box center [62, 125] width 85 height 8
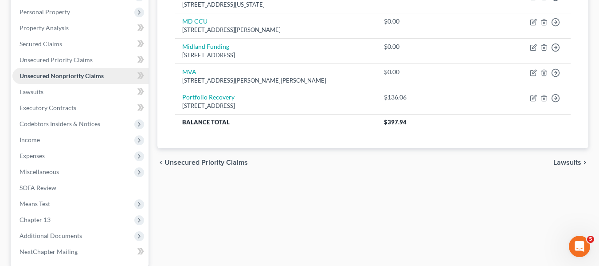
scroll to position [103, 0]
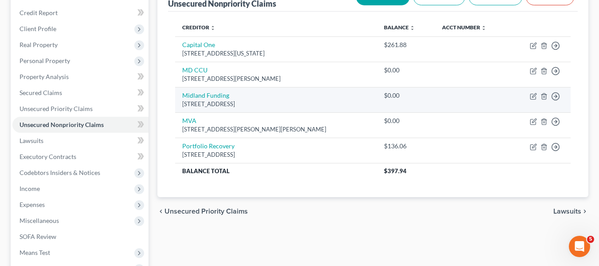
drag, startPoint x: 347, startPoint y: 102, endPoint x: 293, endPoint y: 90, distance: 55.4
click at [293, 90] on td "Midland Funding [STREET_ADDRESS]" at bounding box center [276, 99] width 202 height 25
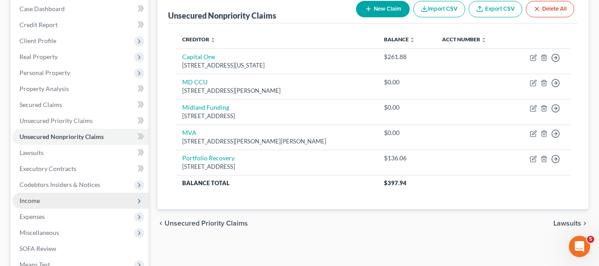
click at [27, 202] on span "Income" at bounding box center [30, 200] width 20 height 8
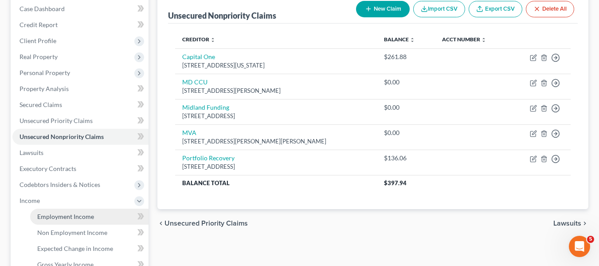
click at [58, 219] on span "Employment Income" at bounding box center [65, 216] width 57 height 8
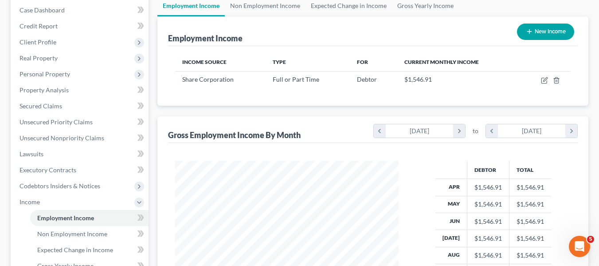
scroll to position [92, 0]
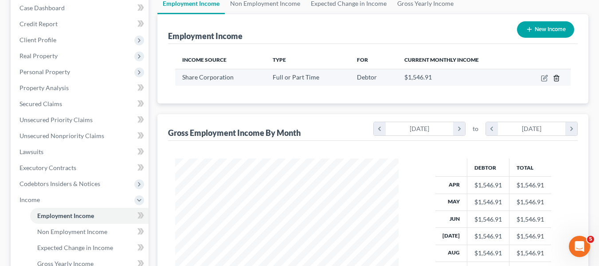
click at [556, 79] on line "button" at bounding box center [556, 79] width 0 height 2
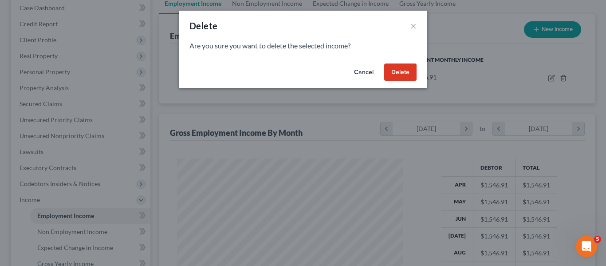
click at [407, 73] on button "Delete" at bounding box center [400, 72] width 32 height 18
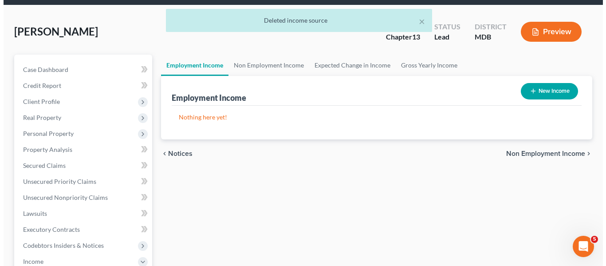
scroll to position [30, 0]
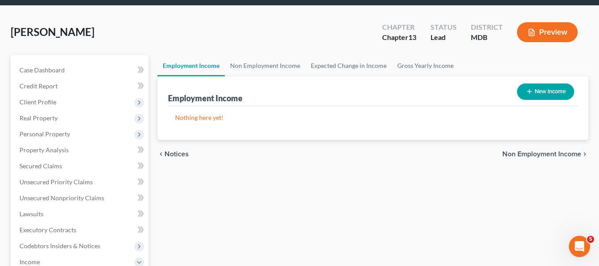
click at [519, 85] on button "New Income" at bounding box center [545, 91] width 57 height 16
select select "0"
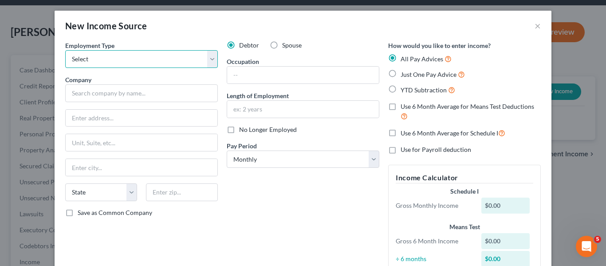
click at [132, 62] on select "Select Full or [DEMOGRAPHIC_DATA] Employment Self Employment" at bounding box center [141, 59] width 153 height 18
select select "0"
click at [65, 50] on select "Select Full or [DEMOGRAPHIC_DATA] Employment Self Employment" at bounding box center [141, 59] width 153 height 18
click at [400, 72] on label "Just One Pay Advice" at bounding box center [432, 74] width 64 height 10
click at [404, 72] on input "Just One Pay Advice" at bounding box center [407, 72] width 6 height 6
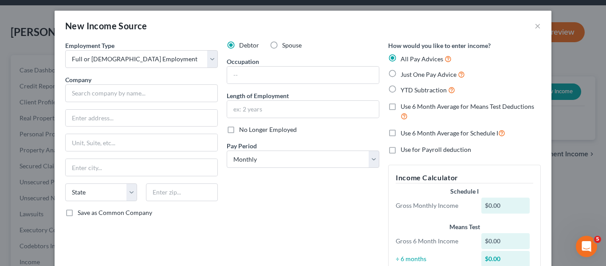
radio input "true"
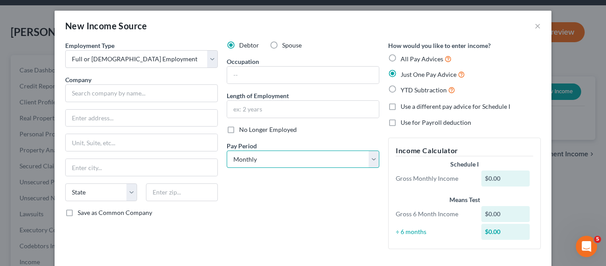
click at [277, 156] on select "Select Monthly Twice Monthly Every Other Week Weekly" at bounding box center [303, 159] width 153 height 18
select select "2"
click at [227, 150] on select "Select Monthly Twice Monthly Every Other Week Weekly" at bounding box center [303, 159] width 153 height 18
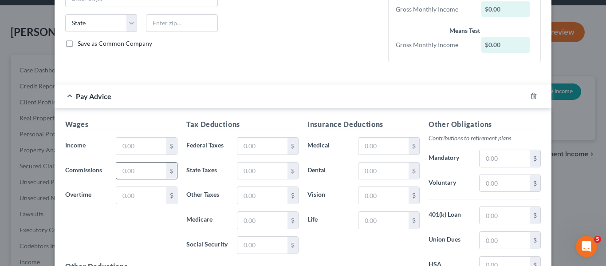
scroll to position [169, 0]
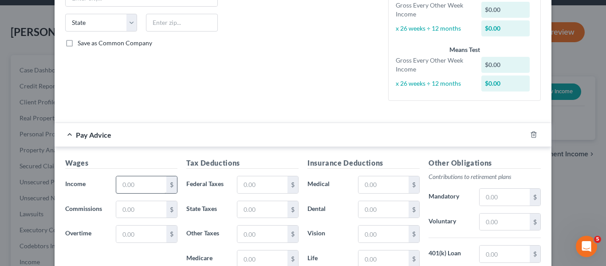
click at [127, 146] on div "Pay Advice" at bounding box center [291, 135] width 472 height 24
click at [122, 181] on input "text" at bounding box center [141, 184] width 50 height 17
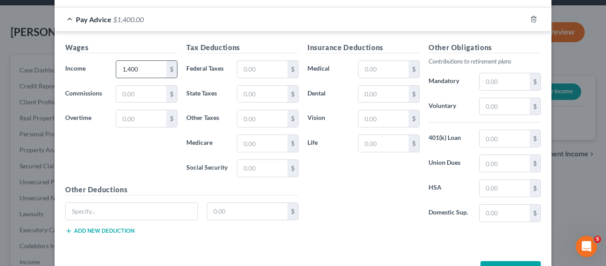
scroll to position [316, 0]
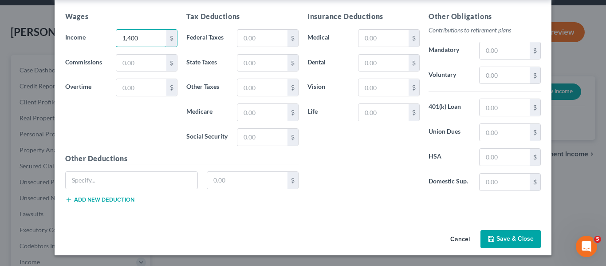
type input "1,400"
click at [487, 246] on button "Save & Close" at bounding box center [510, 239] width 60 height 19
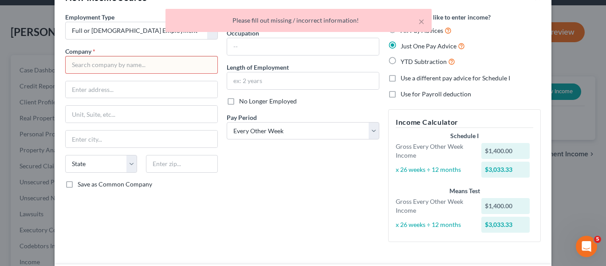
scroll to position [0, 0]
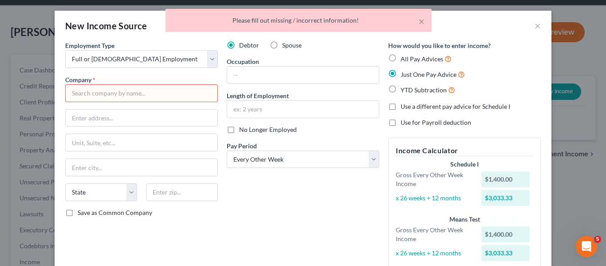
click at [164, 92] on input "text" at bounding box center [141, 93] width 153 height 18
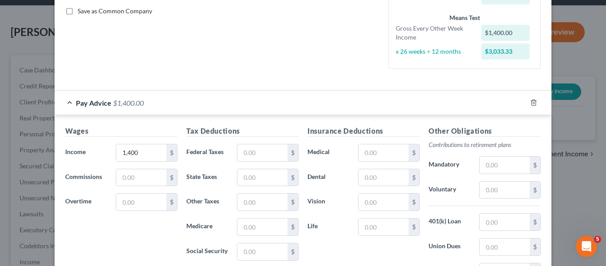
scroll to position [316, 0]
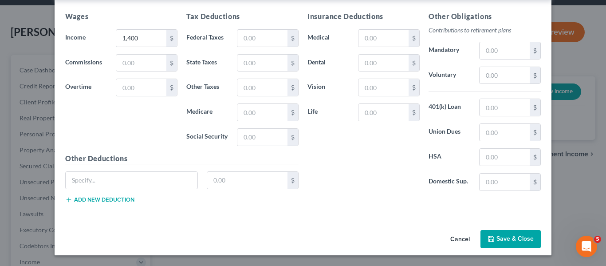
type input "Company"
click at [504, 238] on button "Save & Close" at bounding box center [510, 239] width 60 height 19
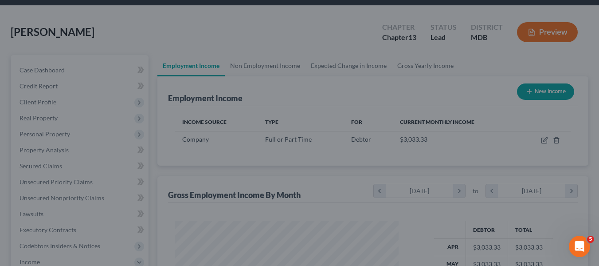
scroll to position [443334, 443251]
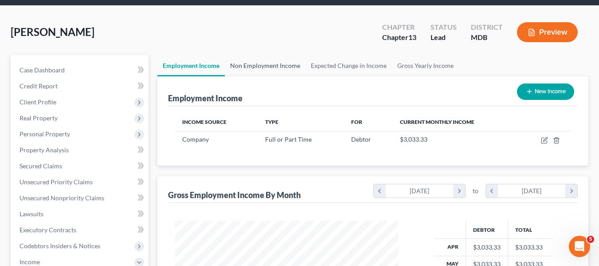
click at [277, 66] on link "Non Employment Income" at bounding box center [265, 65] width 81 height 21
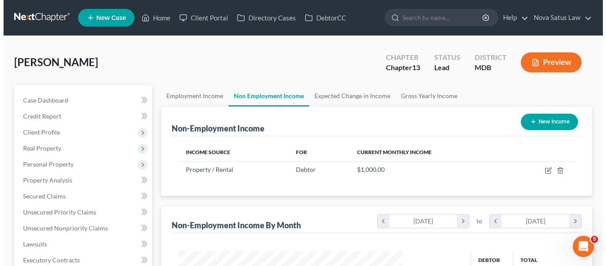
scroll to position [159, 241]
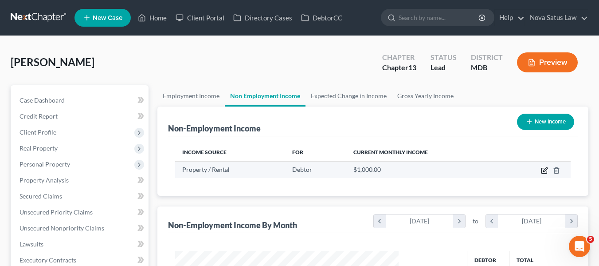
click at [544, 170] on icon "button" at bounding box center [544, 170] width 7 height 7
select select "9"
select select "0"
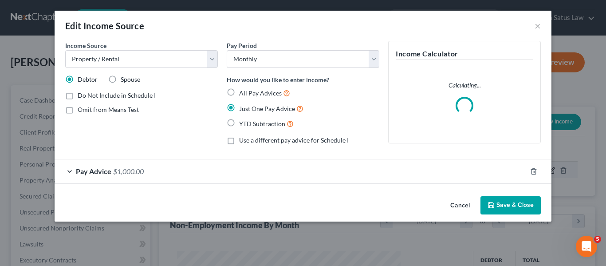
scroll to position [159, 244]
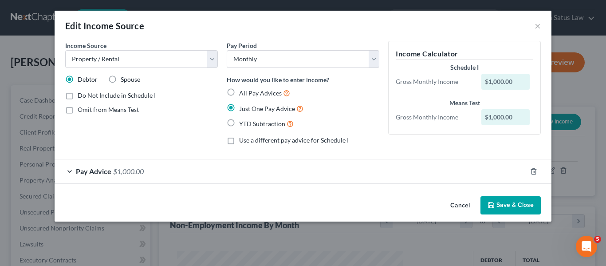
click at [79, 169] on span "Pay Advice" at bounding box center [93, 171] width 35 height 8
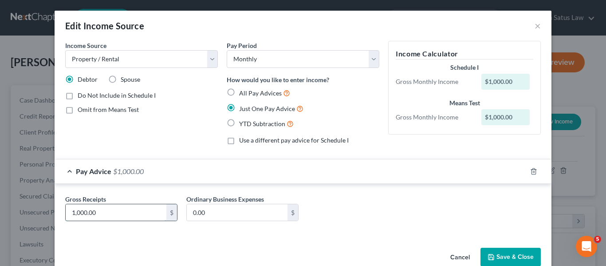
click at [96, 208] on input "1,000.00" at bounding box center [116, 212] width 101 height 17
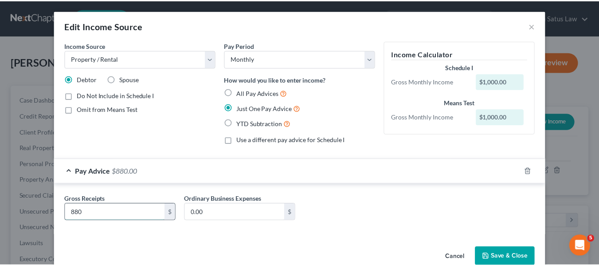
scroll to position [18, 0]
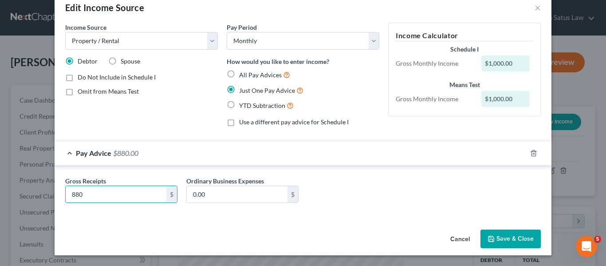
type input "880"
click at [497, 235] on button "Save & Close" at bounding box center [510, 238] width 60 height 19
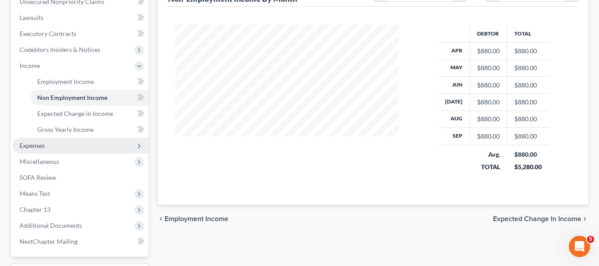
scroll to position [227, 0]
click at [56, 148] on span "Expenses" at bounding box center [80, 145] width 136 height 16
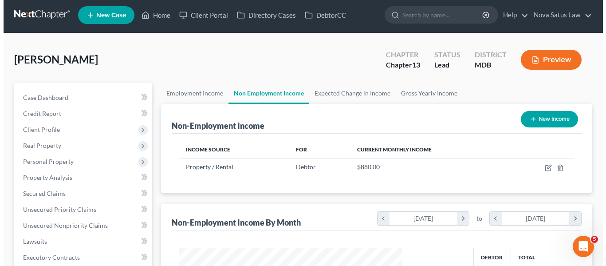
scroll to position [0, 0]
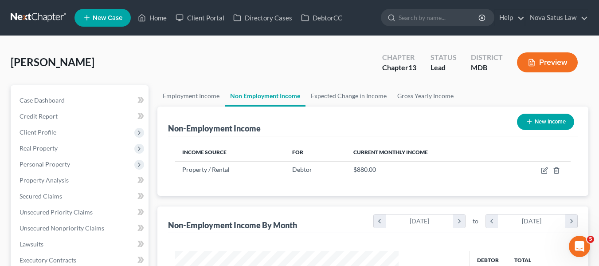
click at [534, 114] on button "New Income" at bounding box center [545, 122] width 57 height 16
select select "0"
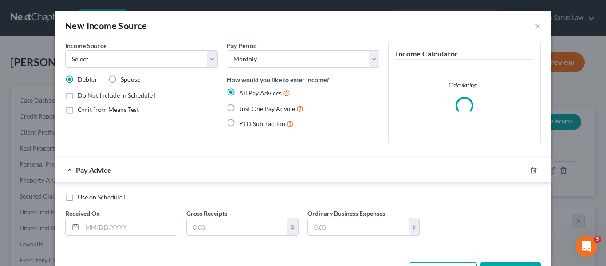
scroll to position [159, 244]
click at [72, 65] on select "Select Unemployment Disability (from employer) Pension Retirement Social Securi…" at bounding box center [141, 59] width 153 height 18
select select "4"
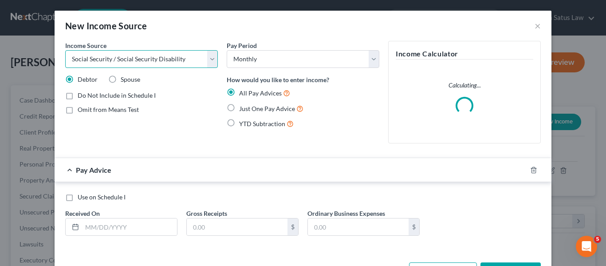
click at [65, 50] on select "Select Unemployment Disability (from employer) Pension Retirement Social Securi…" at bounding box center [141, 59] width 153 height 18
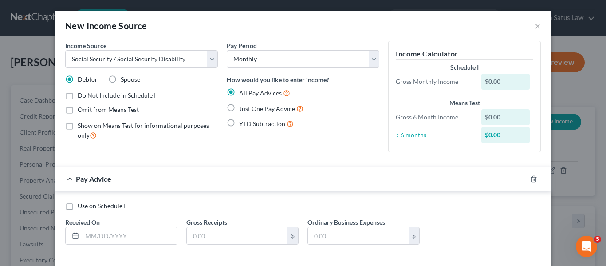
click at [239, 106] on label "Just One Pay Advice" at bounding box center [271, 108] width 64 height 10
click at [243, 106] on input "Just One Pay Advice" at bounding box center [246, 106] width 6 height 6
radio input "true"
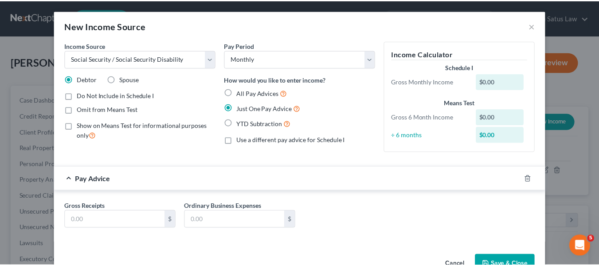
scroll to position [26, 0]
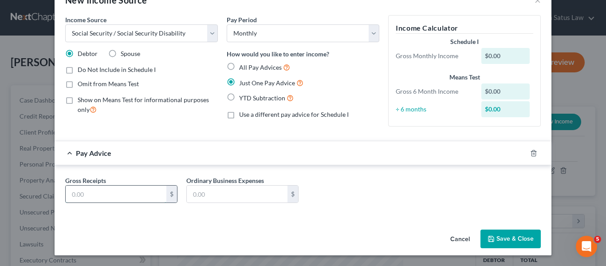
click at [80, 190] on input "text" at bounding box center [116, 193] width 101 height 17
type input "1,300"
click at [491, 232] on button "Save & Close" at bounding box center [510, 238] width 60 height 19
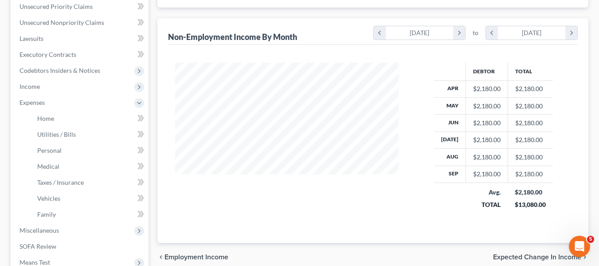
scroll to position [208, 0]
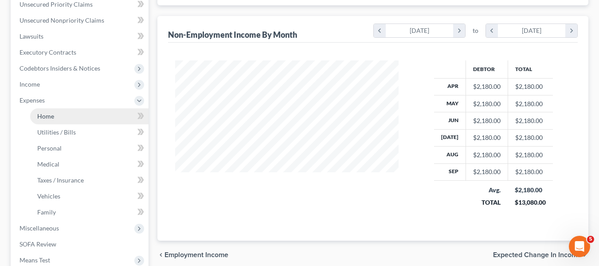
click at [37, 117] on link "Home" at bounding box center [89, 116] width 118 height 16
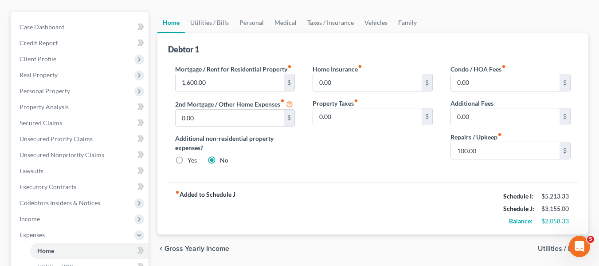
scroll to position [74, 0]
click at [219, 75] on input "1,600.00" at bounding box center [230, 82] width 109 height 17
type input "1,750"
click at [484, 145] on input "100.00" at bounding box center [505, 149] width 109 height 17
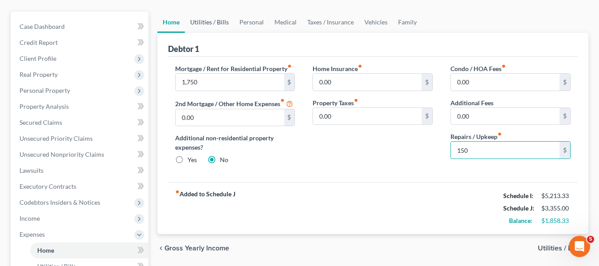
type input "150"
click at [196, 24] on link "Utilities / Bills" at bounding box center [209, 22] width 49 height 21
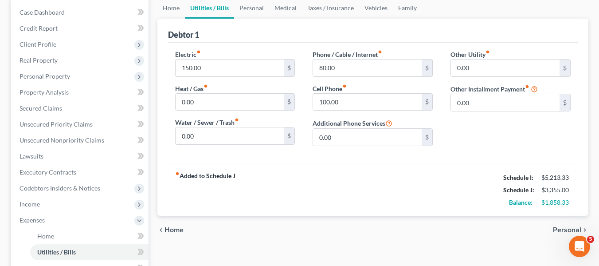
scroll to position [88, 0]
click at [200, 62] on input "150.00" at bounding box center [230, 67] width 109 height 17
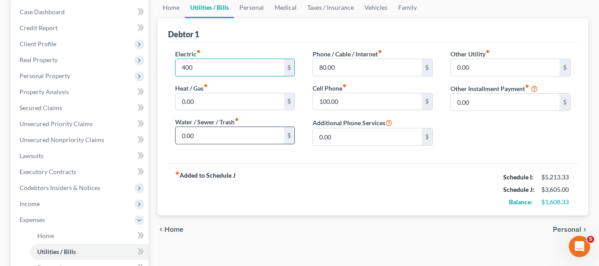
type input "400"
click at [212, 138] on input "0.00" at bounding box center [230, 135] width 109 height 17
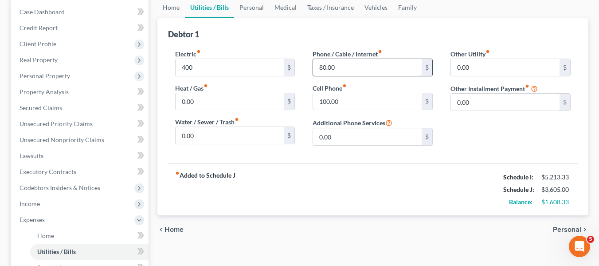
click at [352, 65] on input "80.00" at bounding box center [367, 67] width 109 height 17
click at [354, 107] on input "100.00" at bounding box center [367, 101] width 109 height 17
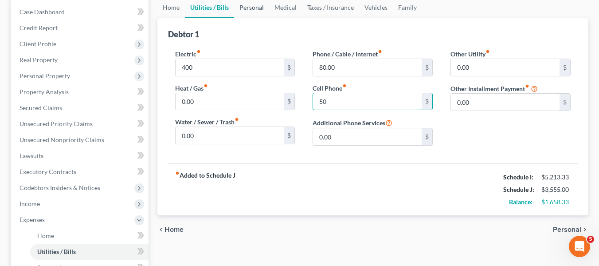
type input "50"
click at [244, 11] on link "Personal" at bounding box center [251, 7] width 35 height 21
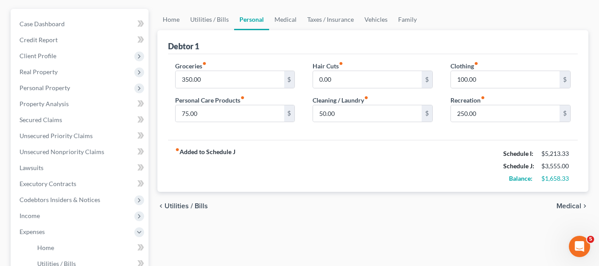
scroll to position [77, 0]
click at [208, 80] on input "350.00" at bounding box center [230, 79] width 109 height 17
type input "5"
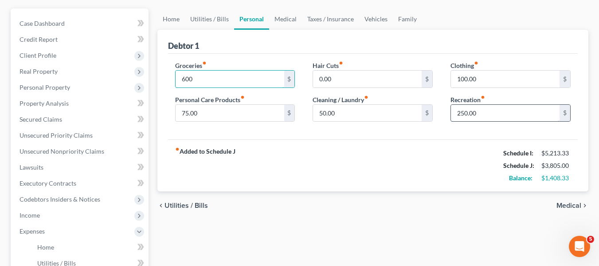
type input "600"
click at [477, 120] on input "250.00" at bounding box center [505, 113] width 109 height 17
type input "300"
click at [278, 20] on link "Medical" at bounding box center [285, 18] width 33 height 21
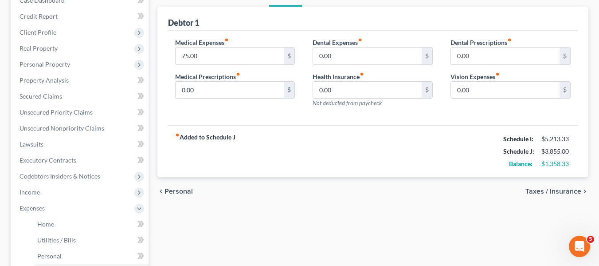
scroll to position [100, 0]
click at [228, 52] on input "75.00" at bounding box center [230, 55] width 109 height 17
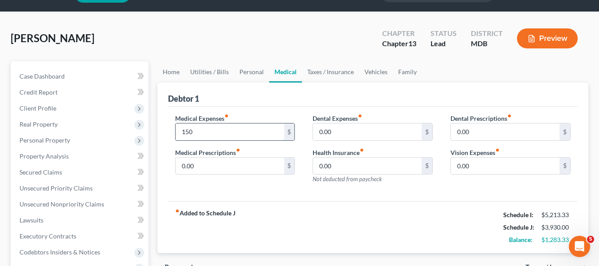
scroll to position [24, 0]
type input "150"
click at [373, 69] on link "Vehicles" at bounding box center [376, 72] width 34 height 21
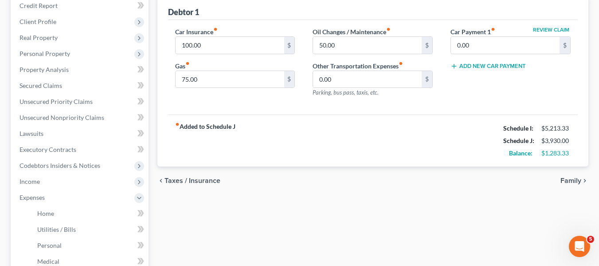
scroll to position [111, 0]
click at [504, 51] on input "0.00" at bounding box center [505, 44] width 109 height 17
type input "450"
click at [239, 50] on input "100.00" at bounding box center [230, 44] width 109 height 17
type input "130"
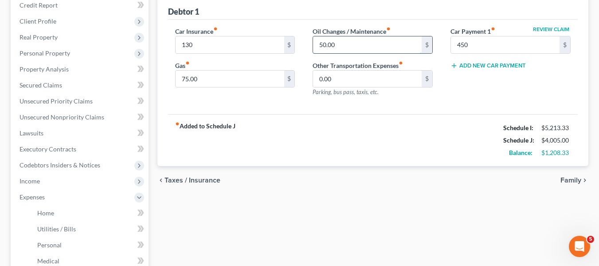
click at [384, 49] on input "50.00" at bounding box center [367, 44] width 109 height 17
type input "75"
click at [244, 74] on input "75.00" at bounding box center [230, 79] width 109 height 17
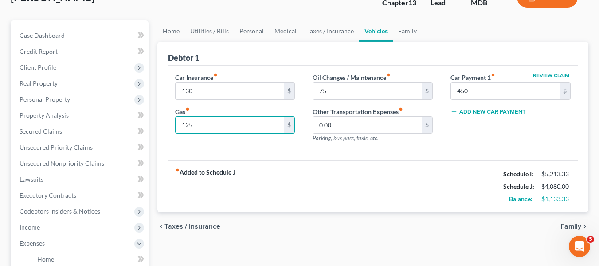
scroll to position [71, 0]
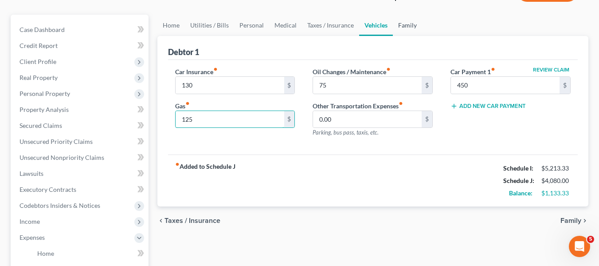
type input "125"
click at [404, 23] on link "Family" at bounding box center [407, 25] width 29 height 21
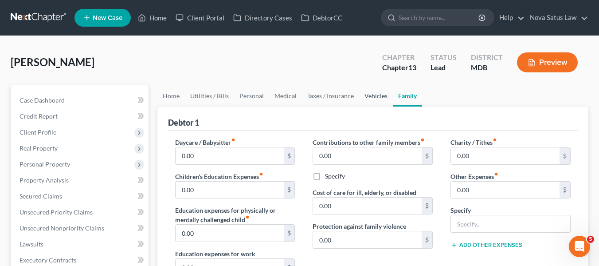
click at [369, 92] on link "Vehicles" at bounding box center [376, 95] width 34 height 21
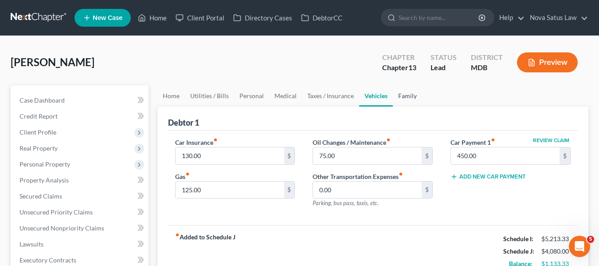
click at [398, 99] on link "Family" at bounding box center [407, 95] width 29 height 21
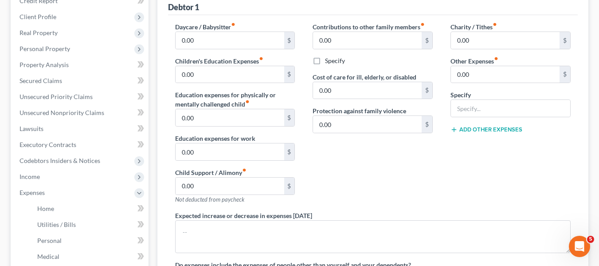
scroll to position [115, 0]
click at [474, 82] on input "0.00" at bounding box center [505, 75] width 109 height 17
type input "100"
click at [460, 115] on input "text" at bounding box center [510, 108] width 119 height 17
type input "Pet expense"
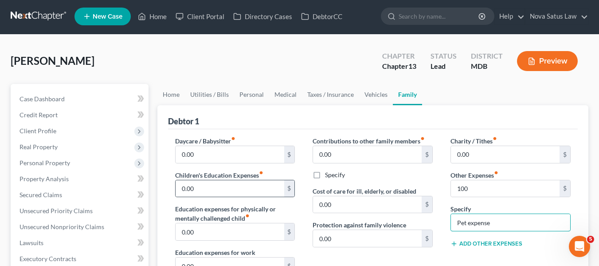
scroll to position [0, 0]
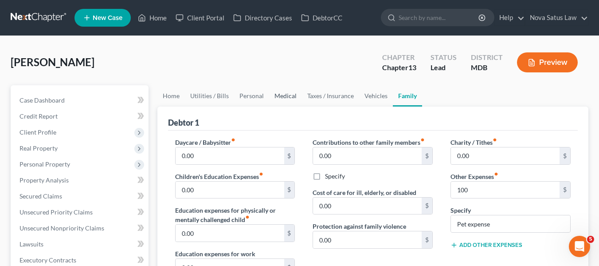
click at [292, 92] on link "Medical" at bounding box center [285, 95] width 33 height 21
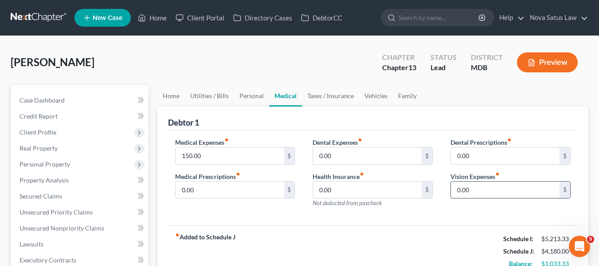
scroll to position [59, 0]
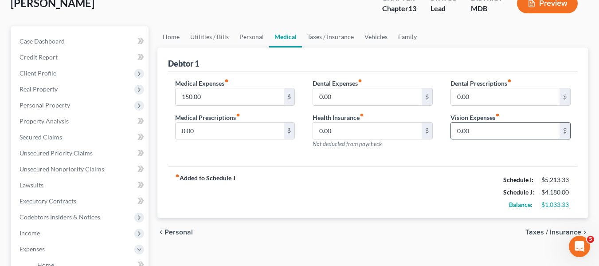
click at [483, 135] on input "0.00" at bounding box center [505, 130] width 109 height 17
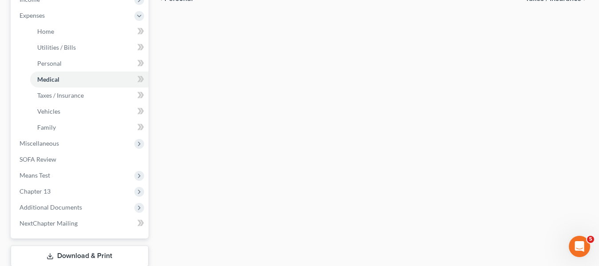
scroll to position [293, 0]
type input "25"
click at [60, 143] on span "Miscellaneous" at bounding box center [80, 143] width 136 height 16
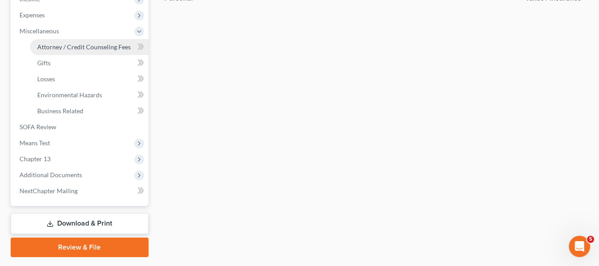
click at [64, 54] on link "Attorney / Credit Counseling Fees" at bounding box center [89, 47] width 118 height 16
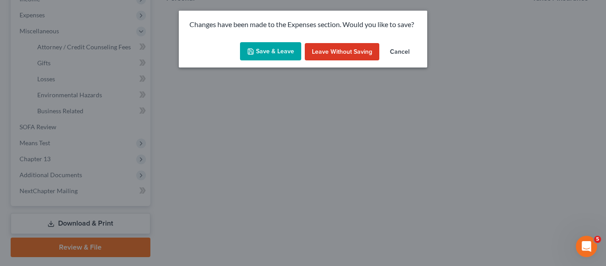
click at [263, 52] on button "Save & Leave" at bounding box center [270, 51] width 61 height 19
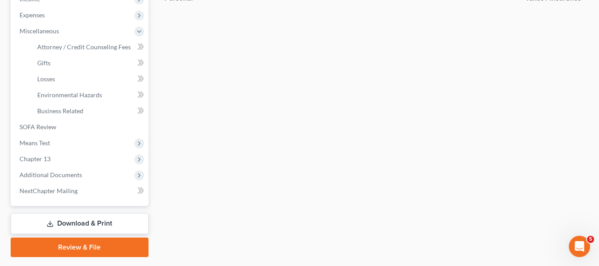
select select "2"
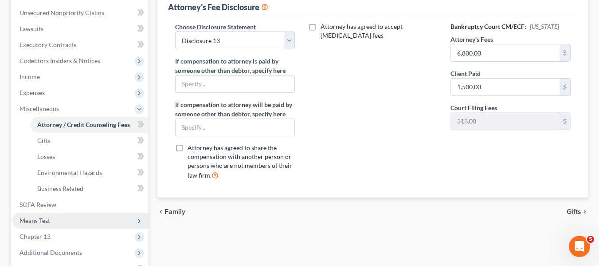
scroll to position [259, 0]
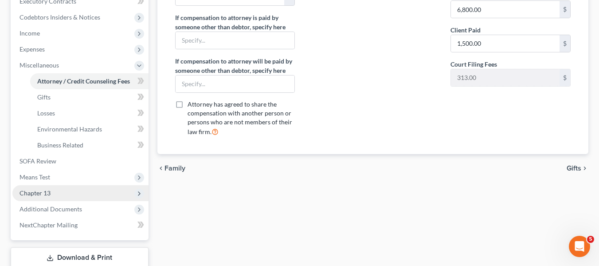
click at [41, 192] on span "Chapter 13" at bounding box center [35, 193] width 31 height 8
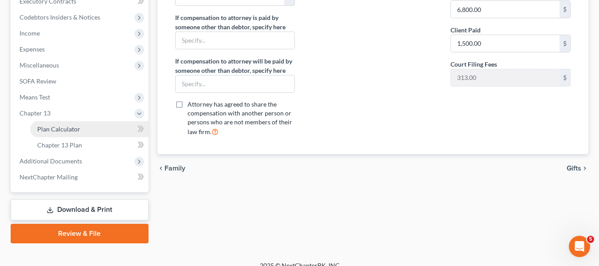
click at [67, 133] on link "Plan Calculator" at bounding box center [89, 129] width 118 height 16
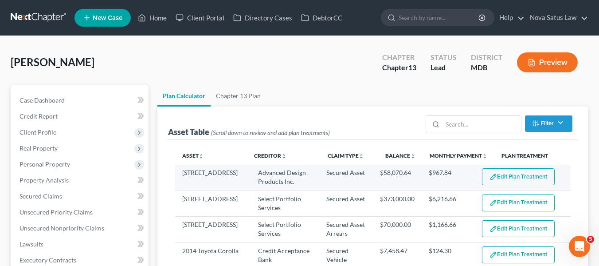
scroll to position [71, 0]
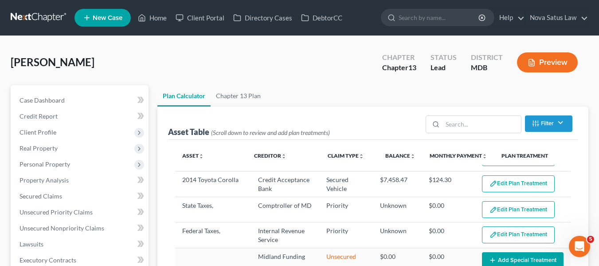
select select "59"
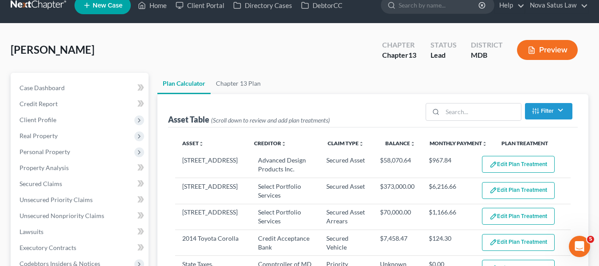
scroll to position [0, 0]
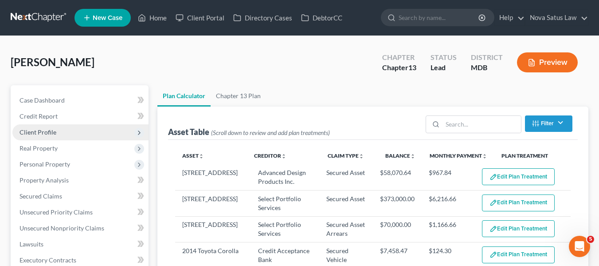
click at [41, 126] on span "Client Profile" at bounding box center [80, 132] width 136 height 16
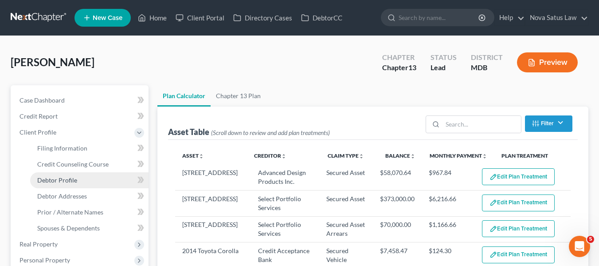
click at [58, 180] on span "Debtor Profile" at bounding box center [57, 180] width 40 height 8
select select "0"
select select "1"
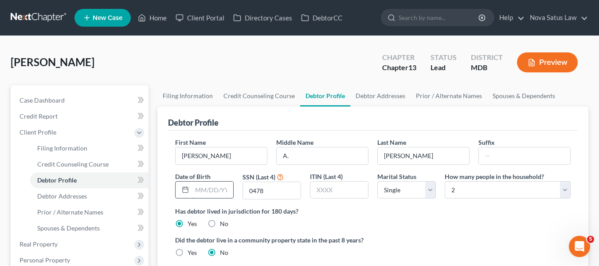
click at [200, 188] on input "text" at bounding box center [212, 189] width 41 height 17
click at [301, 155] on input "A." at bounding box center [322, 155] width 91 height 17
type input "[PERSON_NAME]"
click at [199, 186] on input "text" at bounding box center [212, 189] width 41 height 17
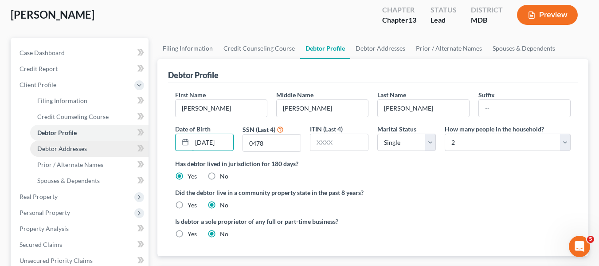
type input "[DATE]"
click at [63, 146] on span "Debtor Addresses" at bounding box center [62, 149] width 50 height 8
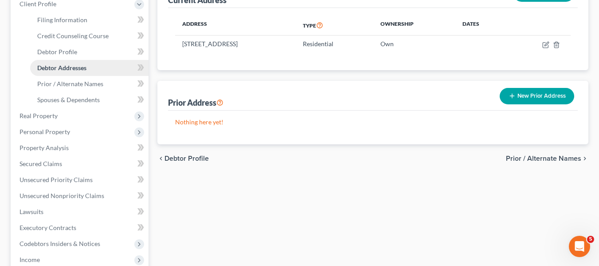
scroll to position [129, 0]
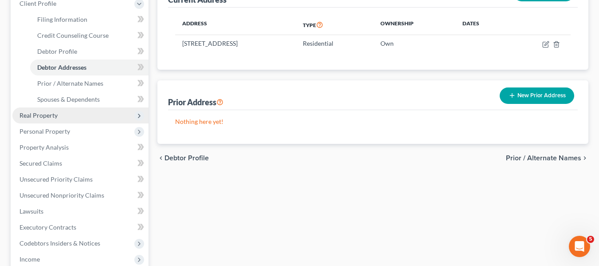
click at [47, 117] on span "Real Property" at bounding box center [39, 115] width 38 height 8
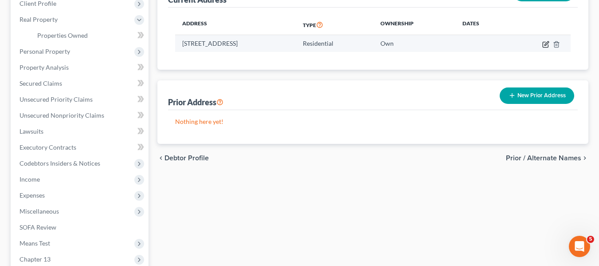
click at [546, 44] on icon "button" at bounding box center [545, 44] width 7 height 7
select select "21"
select select "6"
select select "0"
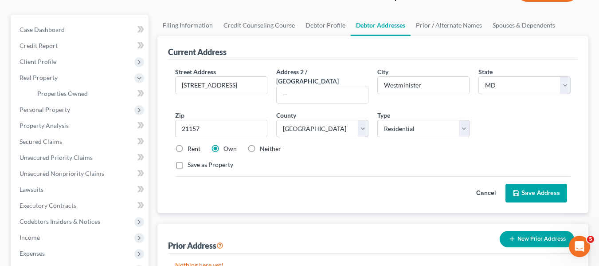
scroll to position [70, 0]
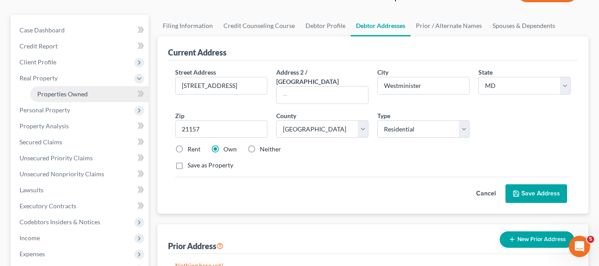
click at [75, 91] on span "Properties Owned" at bounding box center [62, 94] width 51 height 8
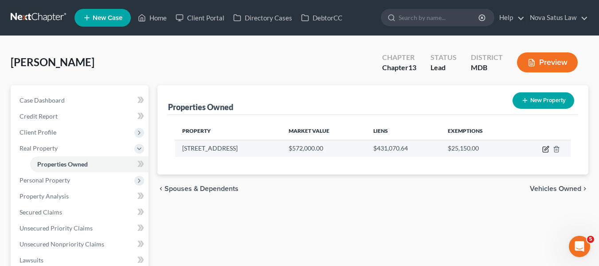
click at [543, 151] on icon "button" at bounding box center [545, 149] width 5 height 5
select select "21"
select select "6"
select select "0"
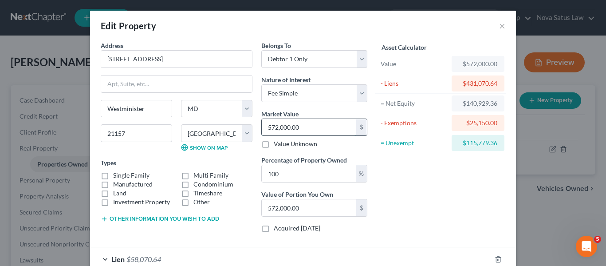
click at [298, 123] on input "572,000.00" at bounding box center [309, 127] width 94 height 17
type input "6"
type input "6.00"
type input "60"
type input "60.00"
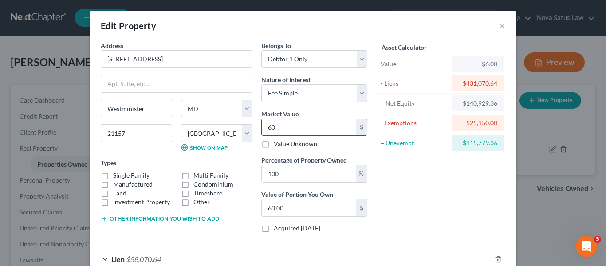
type input "600"
type input "600.00"
type input "6000"
type input "6,000.00"
type input "6,0000"
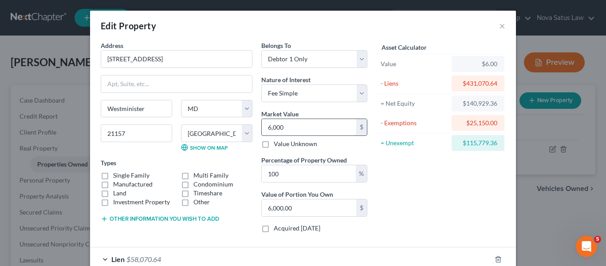
type input "60,000.00"
type input "60,0000"
type input "600,000.00"
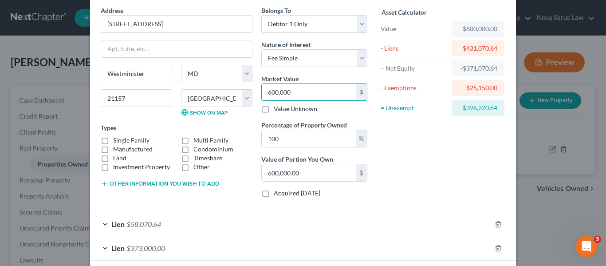
scroll to position [102, 0]
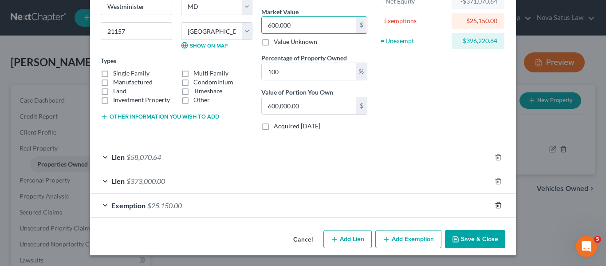
type input "600,000"
click at [497, 202] on icon "button" at bounding box center [497, 204] width 7 height 7
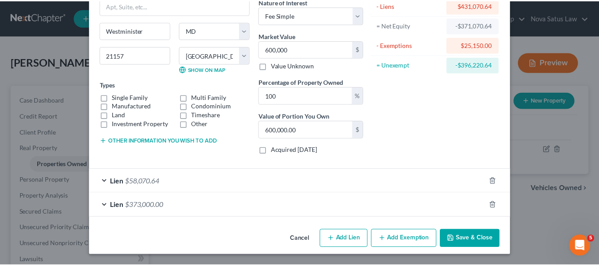
scroll to position [78, 0]
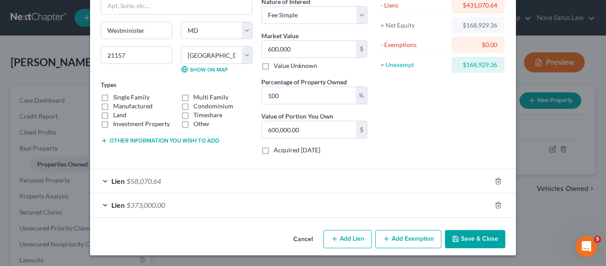
click at [475, 239] on button "Save & Close" at bounding box center [475, 239] width 60 height 19
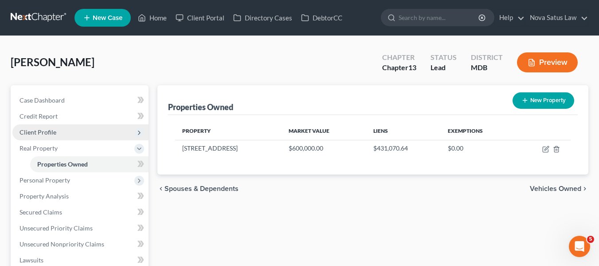
click at [28, 131] on span "Client Profile" at bounding box center [38, 132] width 37 height 8
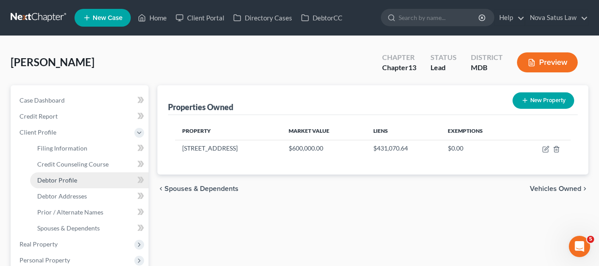
click at [56, 179] on span "Debtor Profile" at bounding box center [57, 180] width 40 height 8
select select "0"
select select "1"
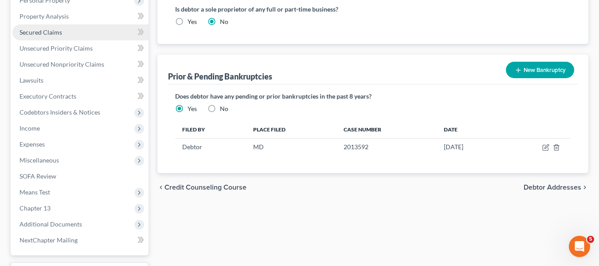
scroll to position [261, 0]
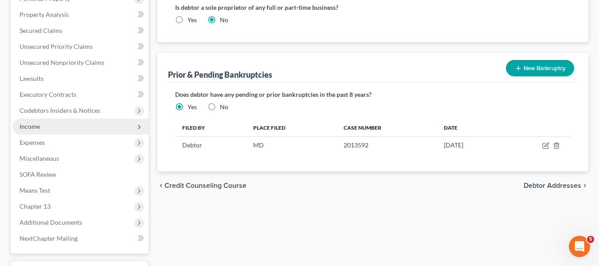
click at [43, 128] on span "Income" at bounding box center [80, 126] width 136 height 16
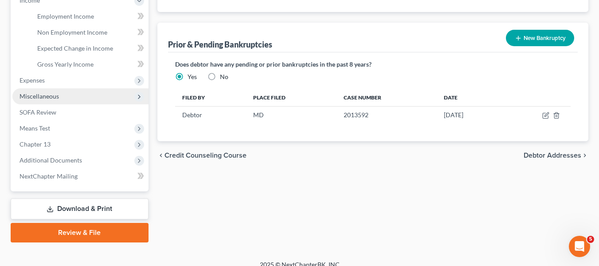
scroll to position [293, 0]
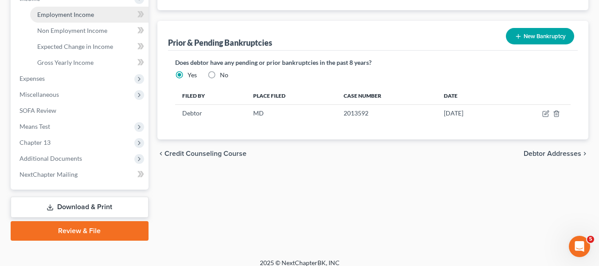
click at [45, 15] on span "Employment Income" at bounding box center [65, 15] width 57 height 8
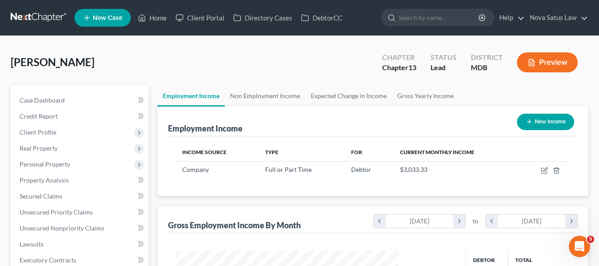
scroll to position [159, 241]
click at [359, 96] on link "Expected Change in Income" at bounding box center [349, 95] width 86 height 21
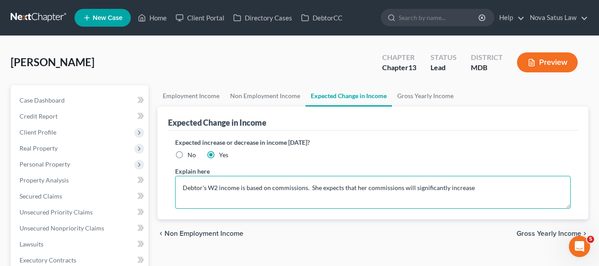
click at [471, 184] on textarea "Debtor's W2 income is based on commissions. She expects that her commissions wi…" at bounding box center [373, 192] width 396 height 33
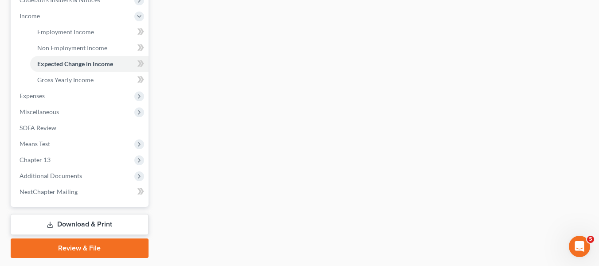
scroll to position [276, 0]
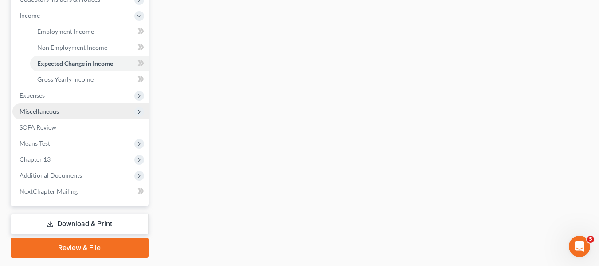
type textarea "Debtor has started a new job and has not received her first pay check yet"
click at [61, 110] on span "Miscellaneous" at bounding box center [80, 111] width 136 height 16
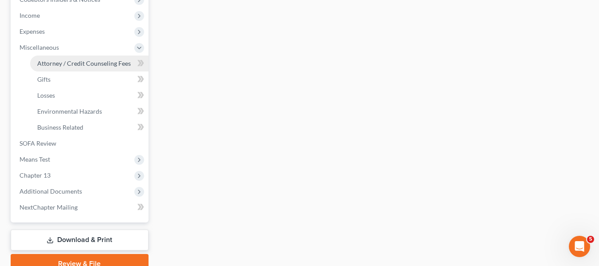
click at [61, 67] on link "Attorney / Credit Counseling Fees" at bounding box center [89, 63] width 118 height 16
select select "2"
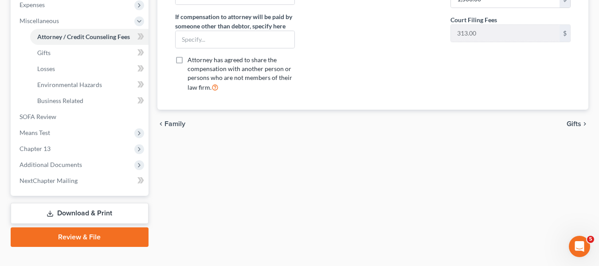
scroll to position [303, 0]
click at [63, 215] on link "Download & Print" at bounding box center [80, 212] width 138 height 21
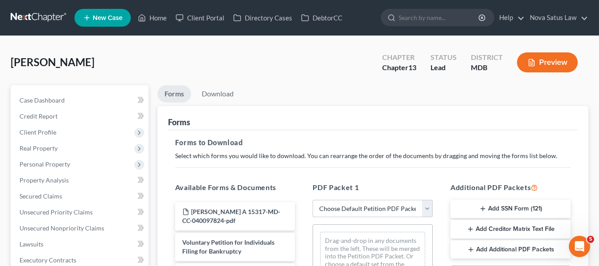
click at [410, 211] on select "Choose Default Petition PDF Packet Complete Bankruptcy Petition (all forms and …" at bounding box center [373, 209] width 120 height 18
select select "0"
click at [313, 200] on select "Choose Default Petition PDF Packet Complete Bankruptcy Petition (all forms and …" at bounding box center [373, 209] width 120 height 18
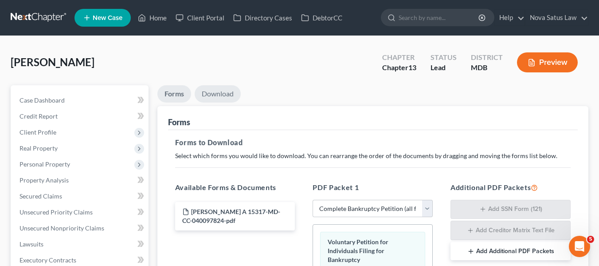
click at [218, 88] on link "Download" at bounding box center [218, 93] width 46 height 17
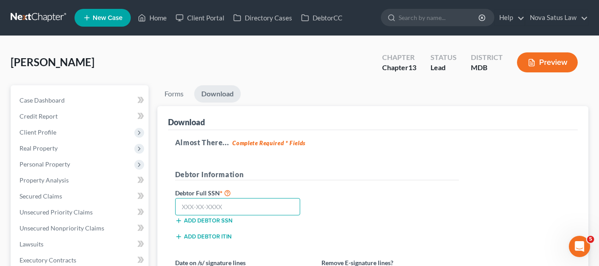
click at [186, 209] on input "text" at bounding box center [238, 207] width 126 height 18
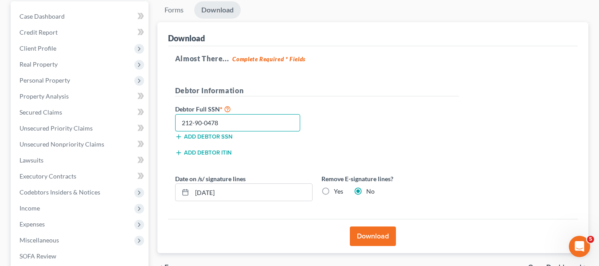
scroll to position [84, 0]
type input "212-90-0478"
click at [366, 235] on button "Download" at bounding box center [373, 236] width 46 height 20
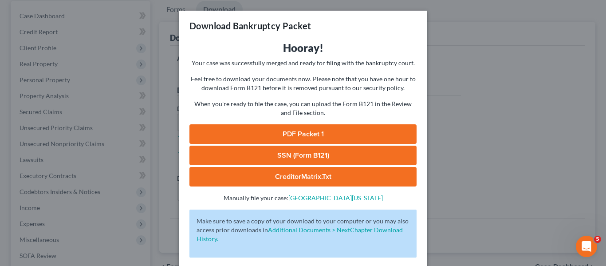
click at [298, 129] on link "PDF Packet 1" at bounding box center [302, 134] width 227 height 20
click at [293, 148] on link "SSN (Form B121)" at bounding box center [302, 155] width 227 height 20
click at [450, 67] on div "Download Bankruptcy Packet Hooray! Your case was successfully merged and ready …" at bounding box center [303, 133] width 606 height 266
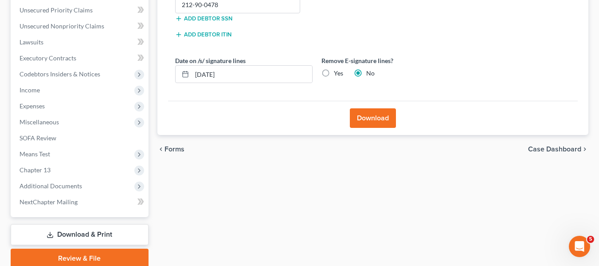
scroll to position [202, 0]
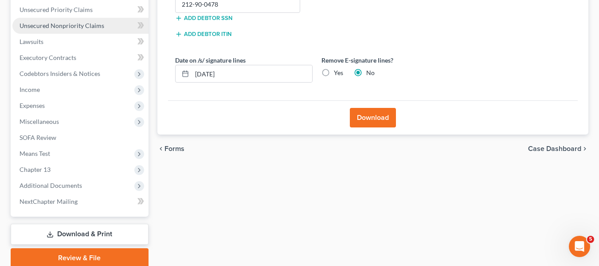
click at [57, 22] on span "Unsecured Nonpriority Claims" at bounding box center [62, 26] width 85 height 8
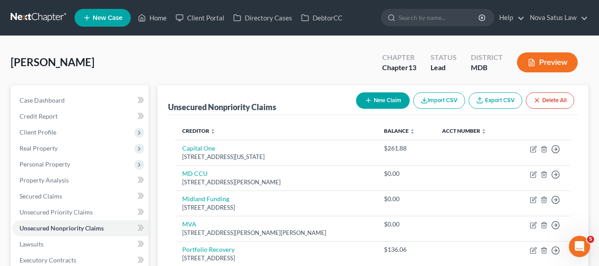
scroll to position [75, 0]
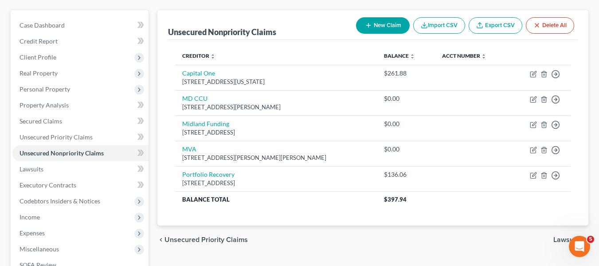
click at [368, 28] on icon "button" at bounding box center [368, 25] width 7 height 7
select select "0"
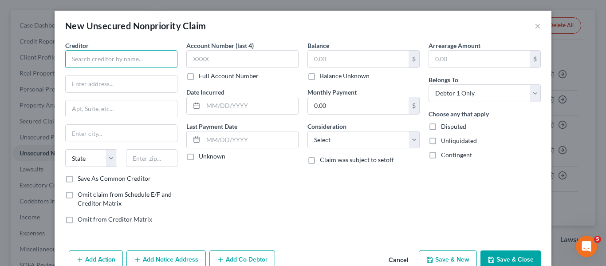
click at [135, 51] on input "text" at bounding box center [121, 59] width 112 height 18
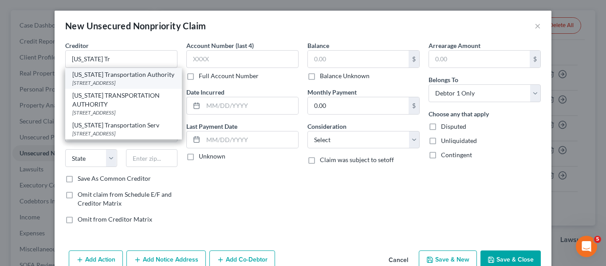
click at [123, 71] on div "[US_STATE] Transportation Authority" at bounding box center [123, 74] width 102 height 9
type input "[US_STATE] Transportation Authority"
type input "[STREET_ADDRESS]"
type input "[GEOGRAPHIC_DATA]"
select select "21"
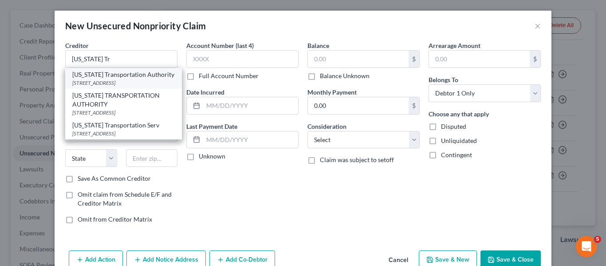
type input "21224"
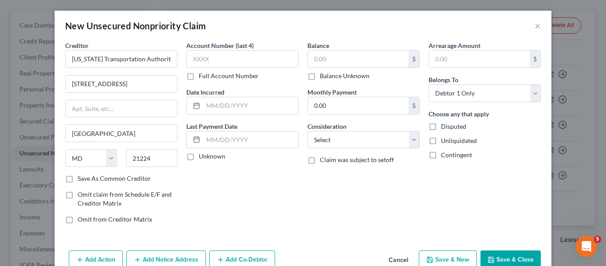
click at [497, 256] on button "Save & Close" at bounding box center [510, 259] width 60 height 19
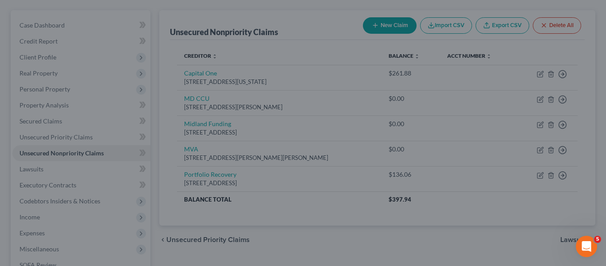
type input "0.00"
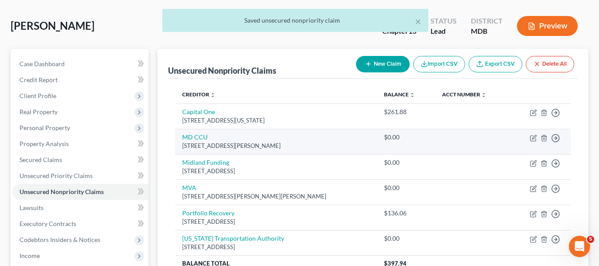
scroll to position [35, 0]
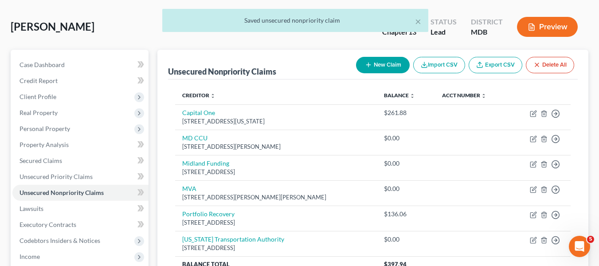
click at [377, 68] on button "New Claim" at bounding box center [383, 65] width 54 height 16
select select "0"
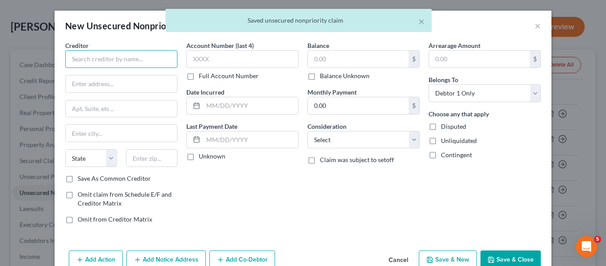
click at [99, 65] on input "text" at bounding box center [121, 59] width 112 height 18
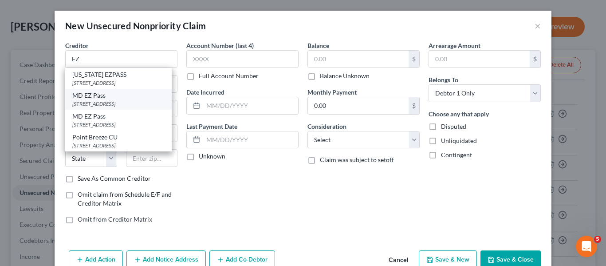
click at [94, 95] on div "MD EZ Pass" at bounding box center [118, 95] width 92 height 9
type input "MD EZ Pass"
type input "1 Turnpike Dr"
type input "[GEOGRAPHIC_DATA]"
select select "21"
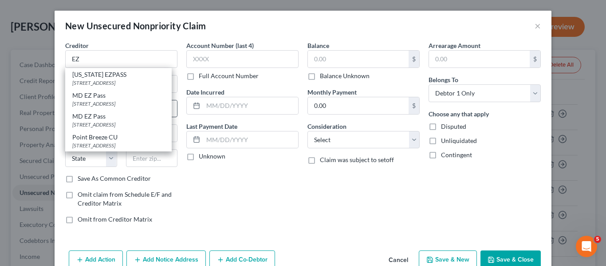
type input "21903"
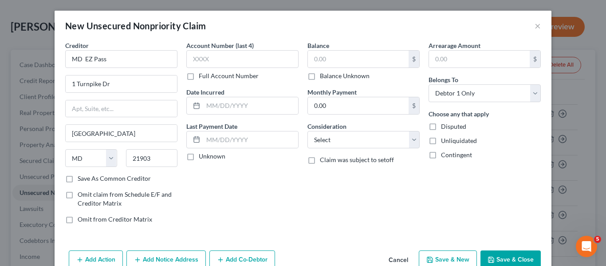
click at [492, 255] on button "Save & Close" at bounding box center [510, 259] width 60 height 19
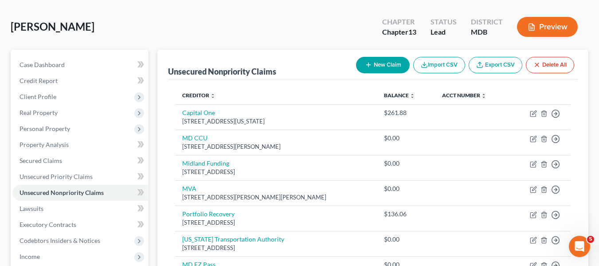
click at [374, 60] on button "New Claim" at bounding box center [383, 65] width 54 height 16
select select "0"
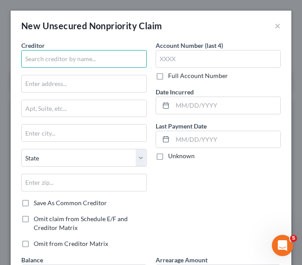
click at [65, 61] on input "text" at bounding box center [84, 59] width 126 height 18
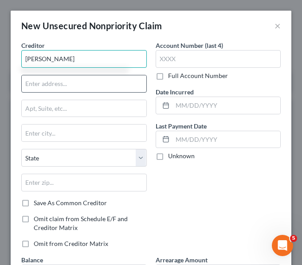
type input "[PERSON_NAME]"
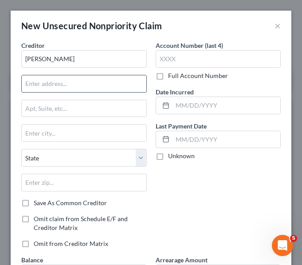
click at [52, 76] on input "text" at bounding box center [84, 83] width 125 height 17
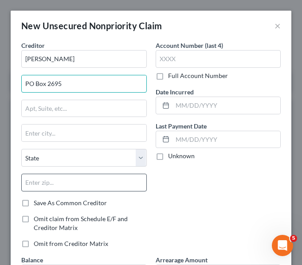
type input "PO Box 2695"
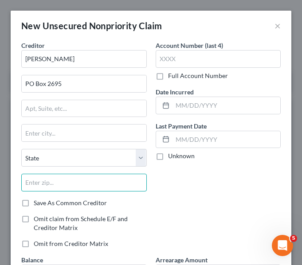
click at [97, 179] on input "text" at bounding box center [84, 183] width 126 height 18
type input "21158"
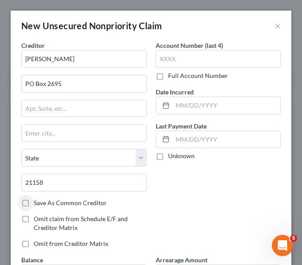
type input "[GEOGRAPHIC_DATA]"
select select "21"
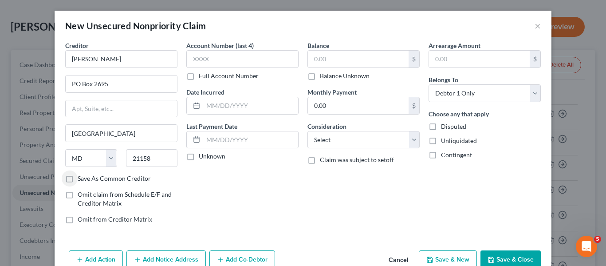
click at [502, 253] on button "Save & Close" at bounding box center [510, 259] width 60 height 19
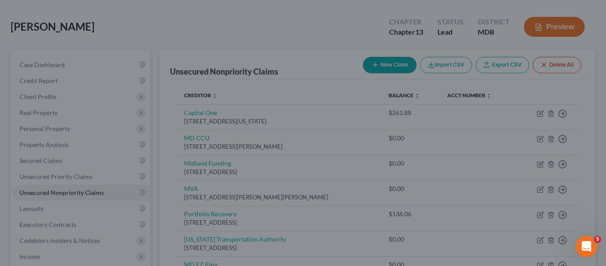
type input "0.00"
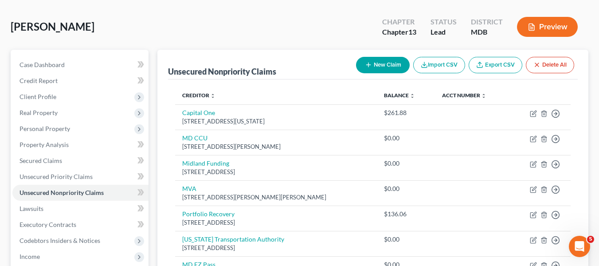
scroll to position [0, 0]
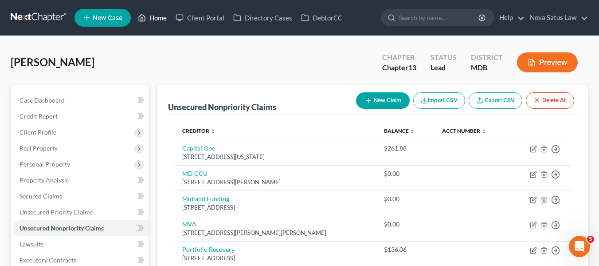
click at [157, 14] on link "Home" at bounding box center [152, 18] width 38 height 16
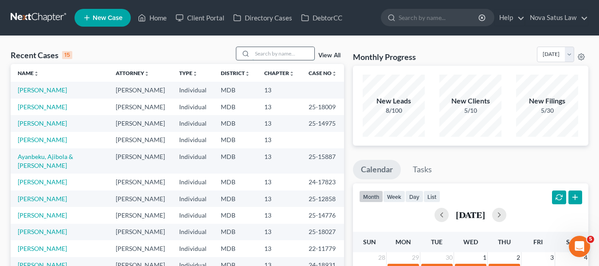
click at [260, 51] on input "search" at bounding box center [283, 53] width 62 height 13
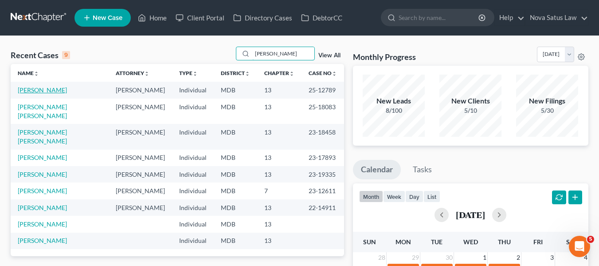
type input "[PERSON_NAME]"
click at [29, 92] on link "[PERSON_NAME]" at bounding box center [42, 90] width 49 height 8
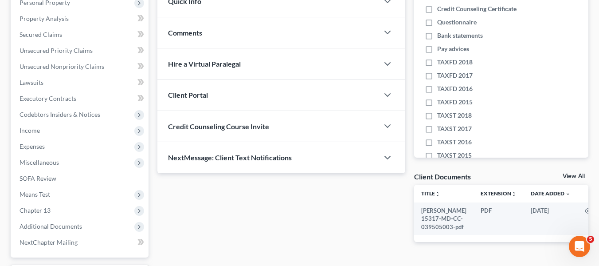
scroll to position [238, 0]
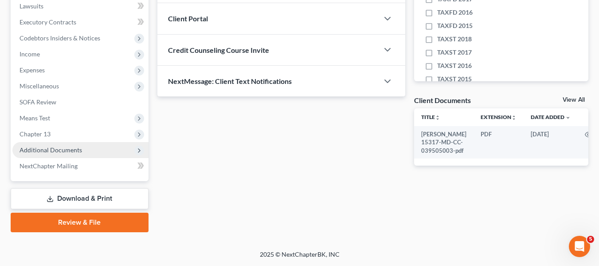
click at [35, 149] on span "Additional Documents" at bounding box center [51, 150] width 63 height 8
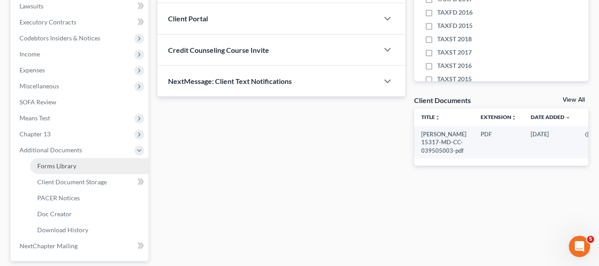
click at [42, 164] on span "Forms Library" at bounding box center [56, 166] width 39 height 8
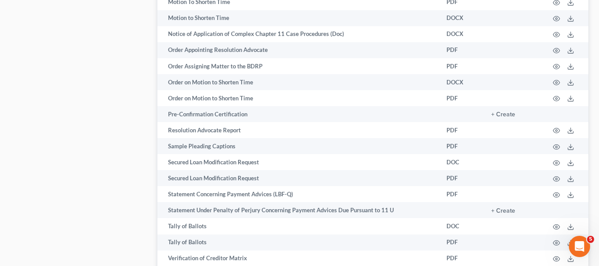
scroll to position [1115, 0]
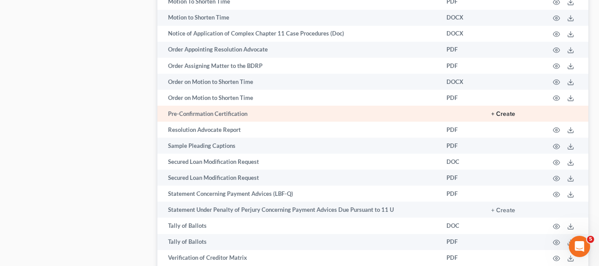
click at [500, 114] on button "+ Create" at bounding box center [503, 114] width 24 height 6
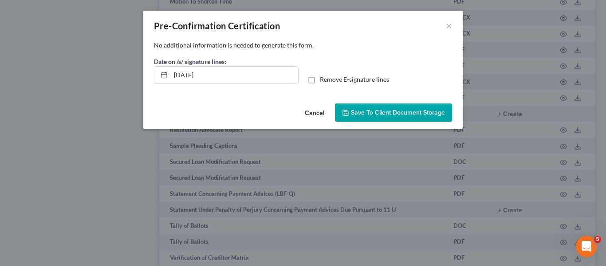
click at [379, 111] on span "Save to Client Document Storage" at bounding box center [398, 113] width 94 height 8
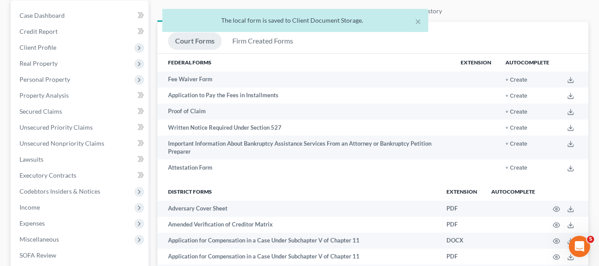
scroll to position [0, 0]
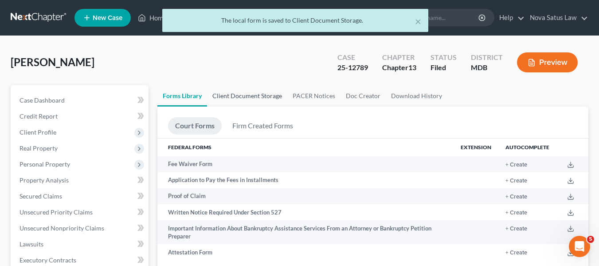
click at [263, 94] on link "Client Document Storage" at bounding box center [247, 95] width 80 height 21
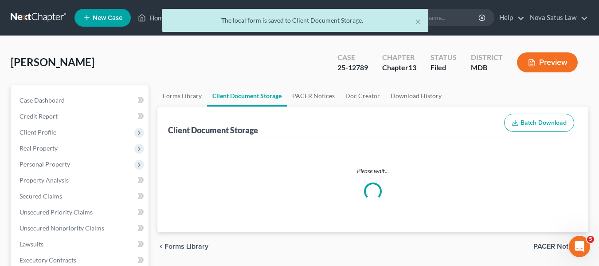
select select "14"
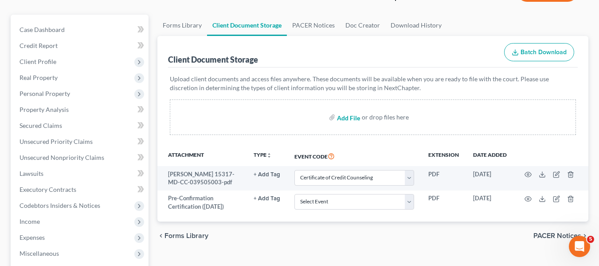
scroll to position [71, 0]
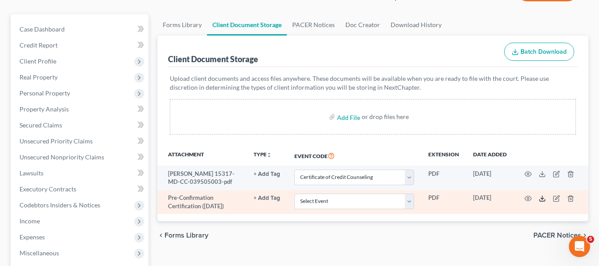
click at [541, 197] on icon at bounding box center [542, 198] width 7 height 7
